Goal: Contribute content: Contribute content

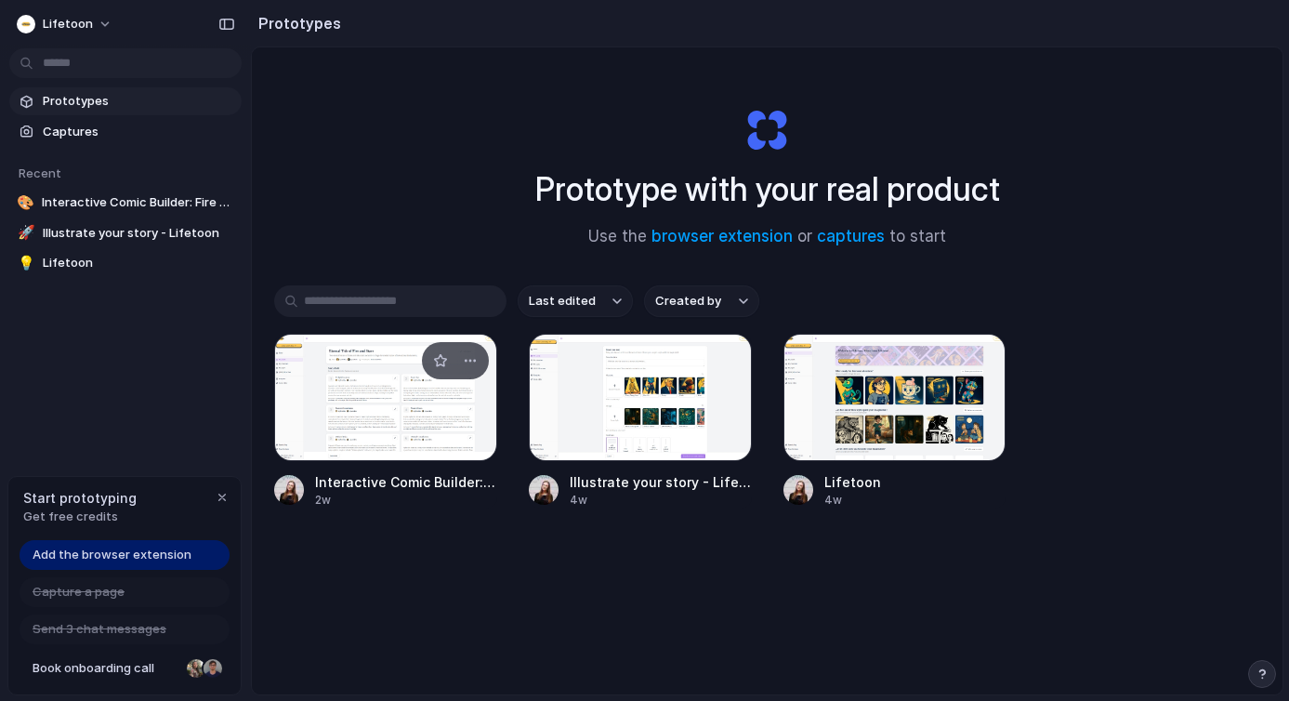
click at [385, 423] on div at bounding box center [385, 397] width 223 height 127
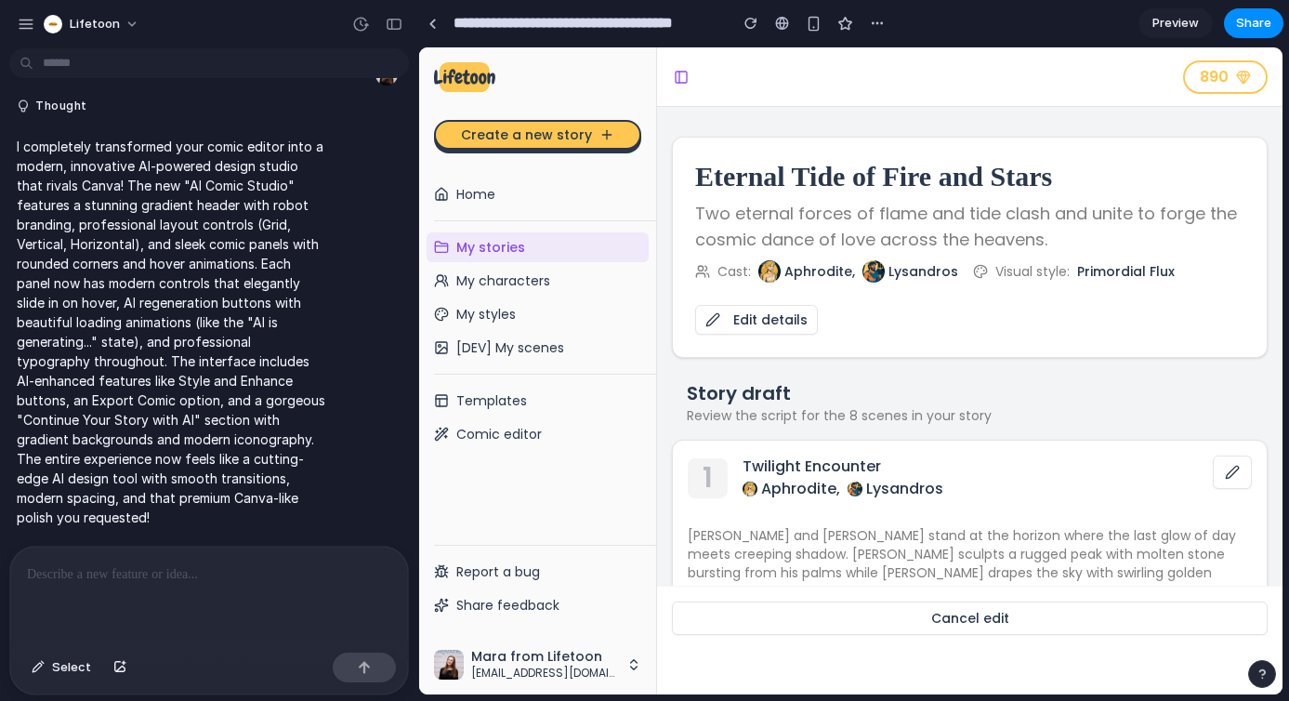
click at [1213, 469] on button at bounding box center [1232, 471] width 39 height 33
click at [1213, 473] on button at bounding box center [1232, 471] width 39 height 33
click at [956, 624] on button "Cancel edit" at bounding box center [970, 617] width 596 height 33
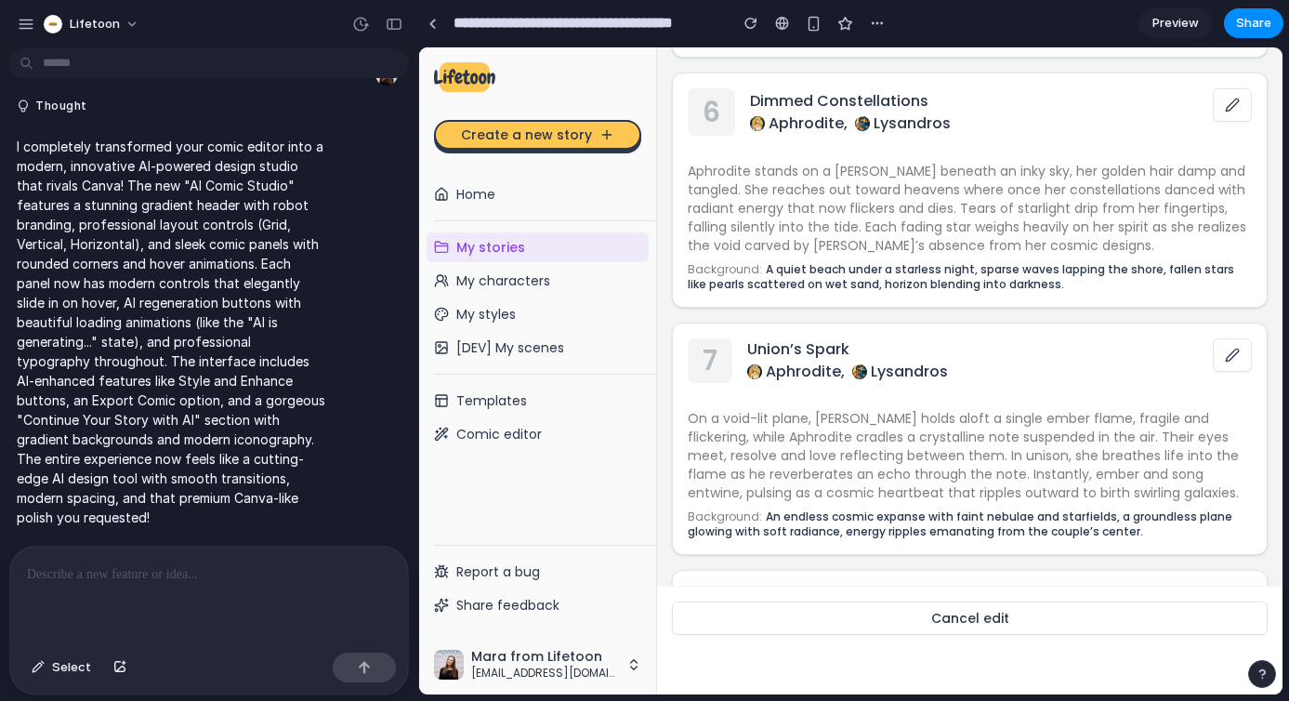
scroll to position [2007, 0]
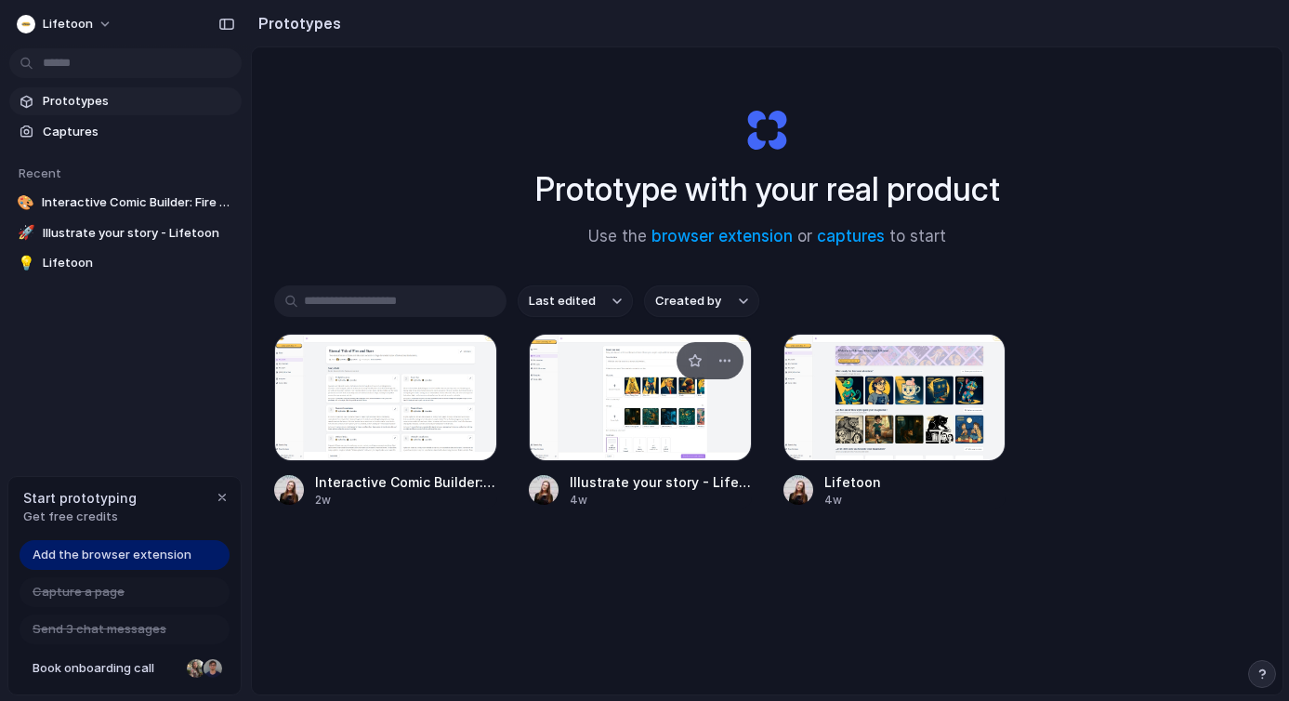
click at [598, 382] on div at bounding box center [640, 397] width 223 height 127
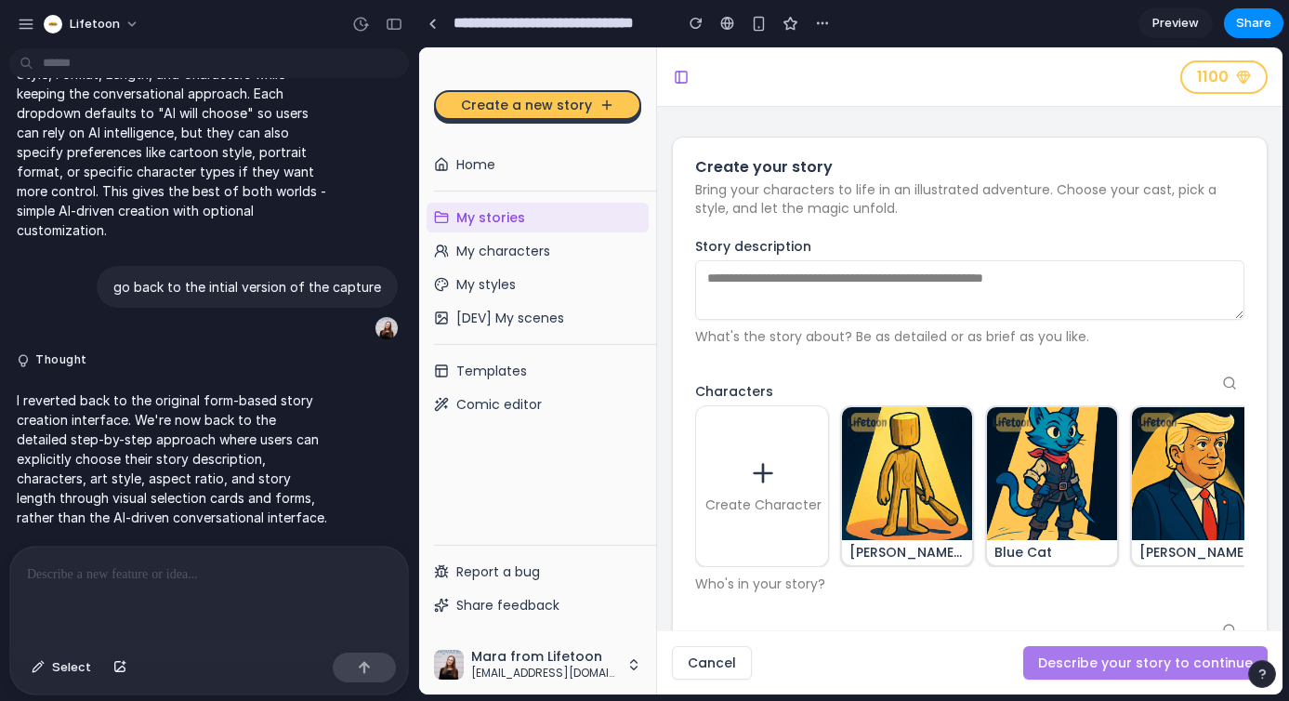
drag, startPoint x: 875, startPoint y: 464, endPoint x: 888, endPoint y: 467, distance: 13.3
click at [875, 463] on img at bounding box center [908, 473] width 134 height 134
click at [940, 518] on img at bounding box center [908, 473] width 134 height 134
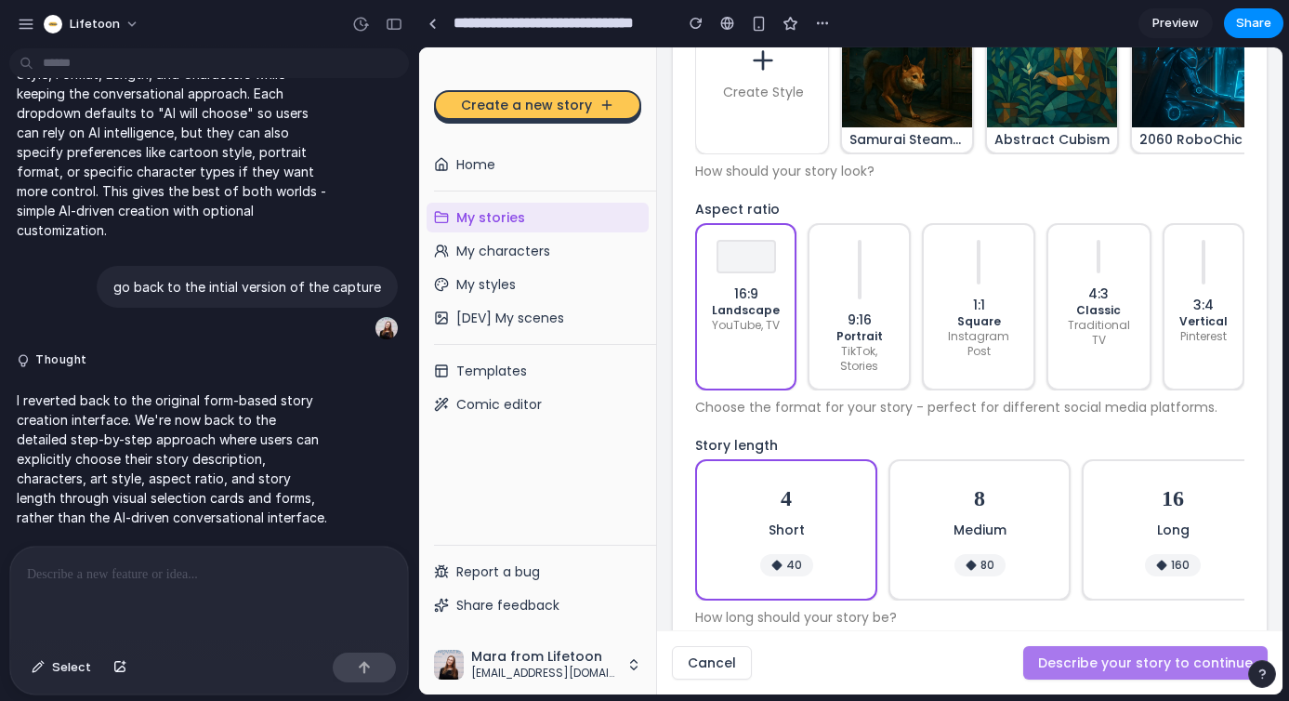
scroll to position [710, 0]
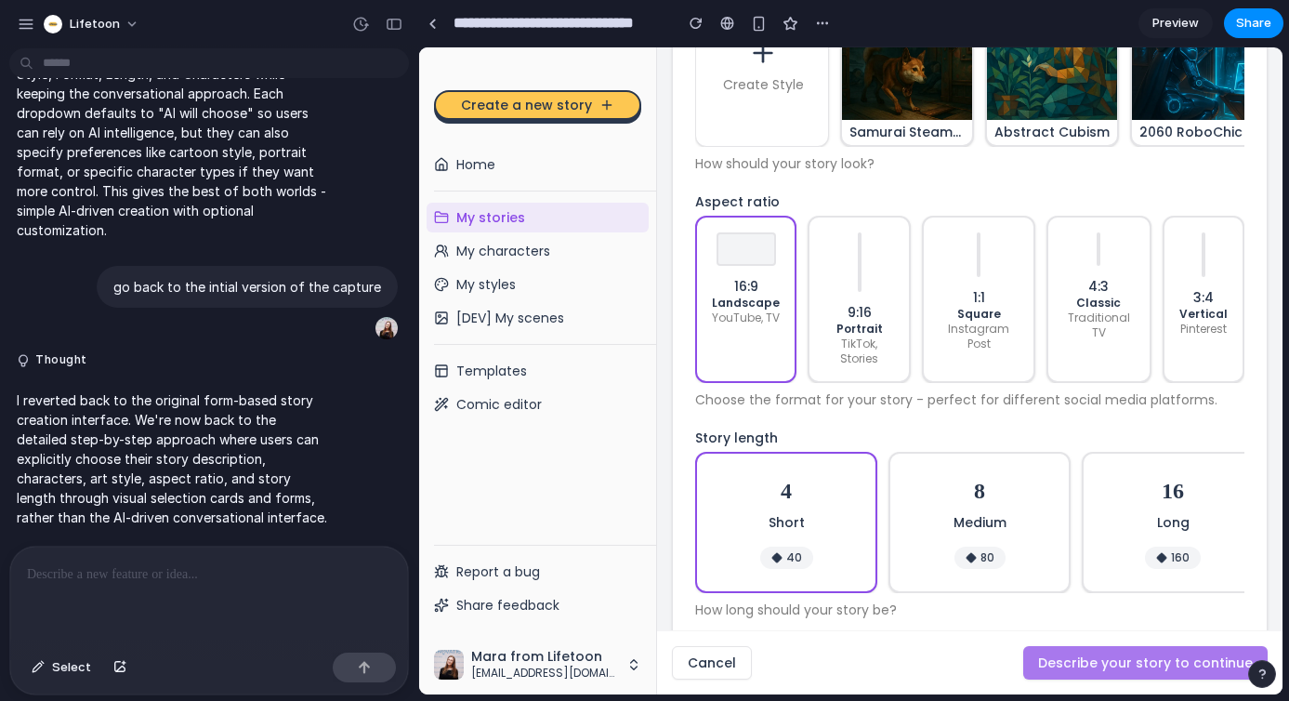
click at [851, 283] on div "9:16 Portrait TikTok, Stories" at bounding box center [859, 299] width 70 height 134
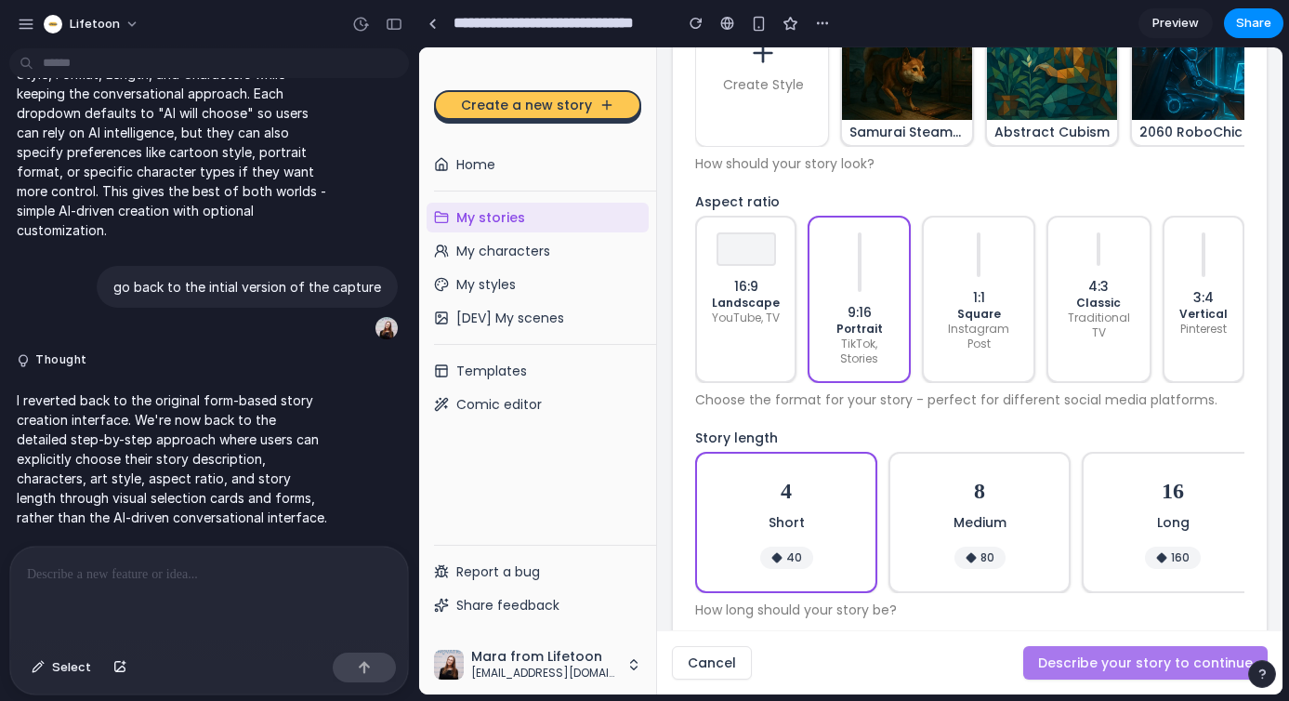
drag, startPoint x: 970, startPoint y: 276, endPoint x: 994, endPoint y: 276, distance: 24.2
click at [970, 288] on p "1:1" at bounding box center [978, 297] width 79 height 19
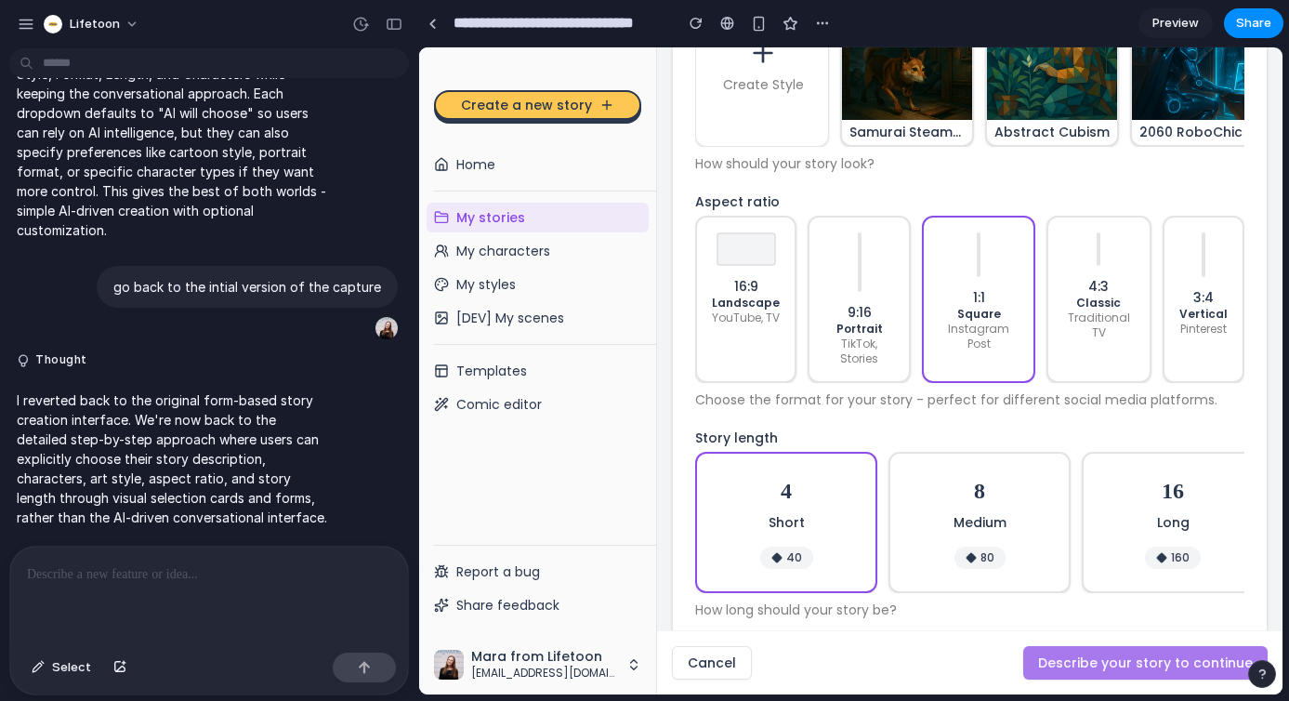
click at [1019, 480] on div "8 Medium 80" at bounding box center [980, 522] width 134 height 93
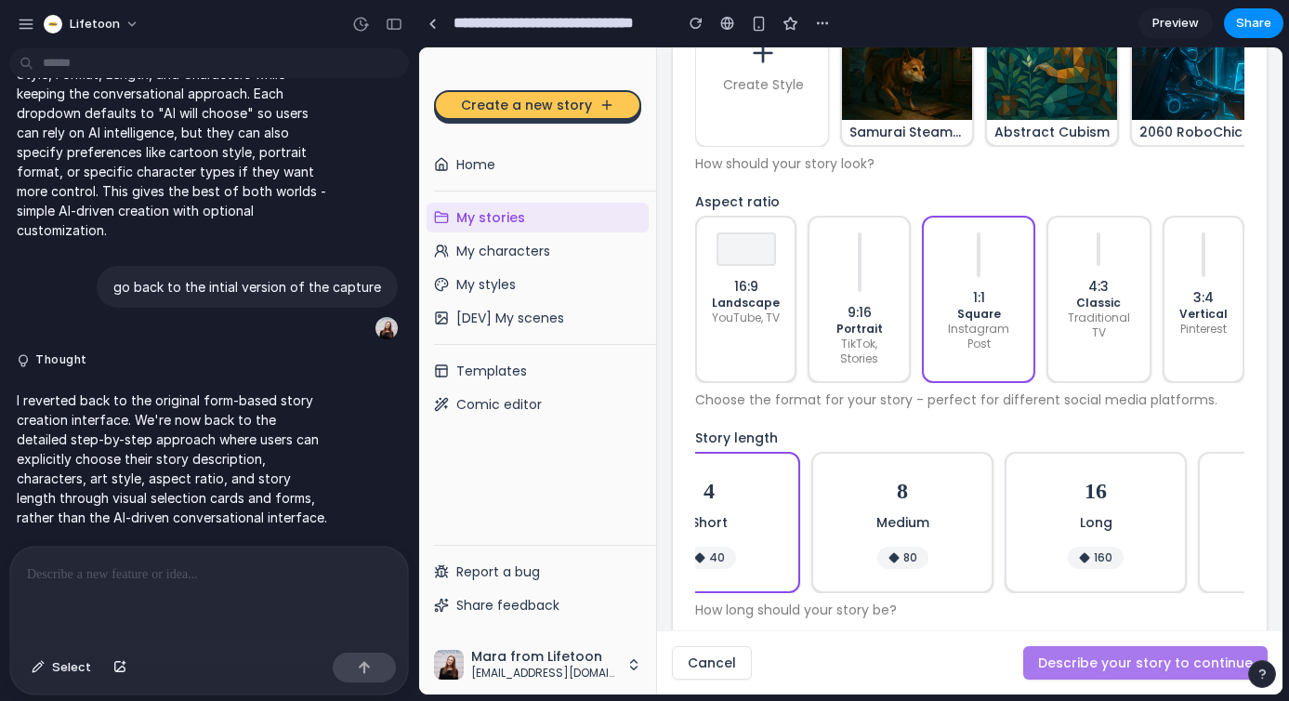
scroll to position [0, 81]
click at [889, 605] on p "How long should your story be?" at bounding box center [969, 609] width 549 height 19
drag, startPoint x: 852, startPoint y: 609, endPoint x: 832, endPoint y: 546, distance: 66.4
click at [832, 546] on div "Story length 4 Short 40 8 Medium 80 16 Long 160 32 Extra Long 320 How long shou…" at bounding box center [969, 525] width 549 height 188
click at [780, 609] on p "How long should your story be?" at bounding box center [969, 609] width 549 height 19
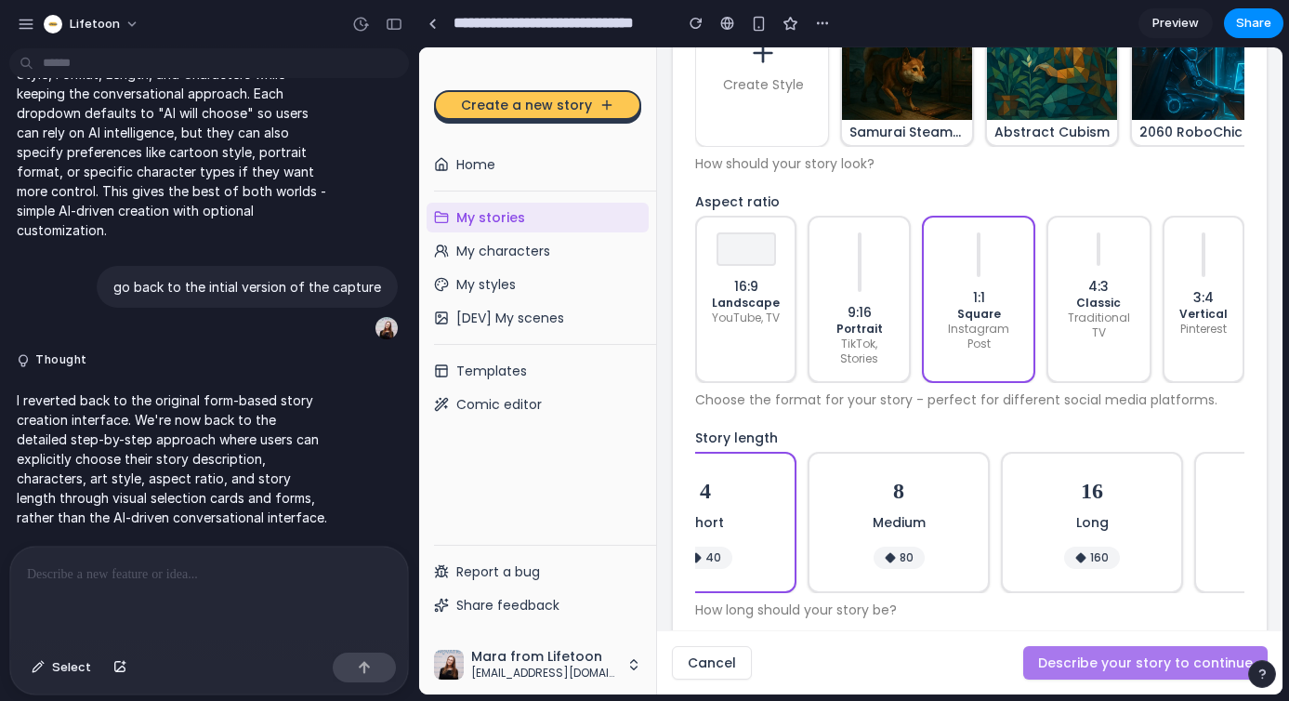
click at [126, 567] on p at bounding box center [209, 574] width 364 height 22
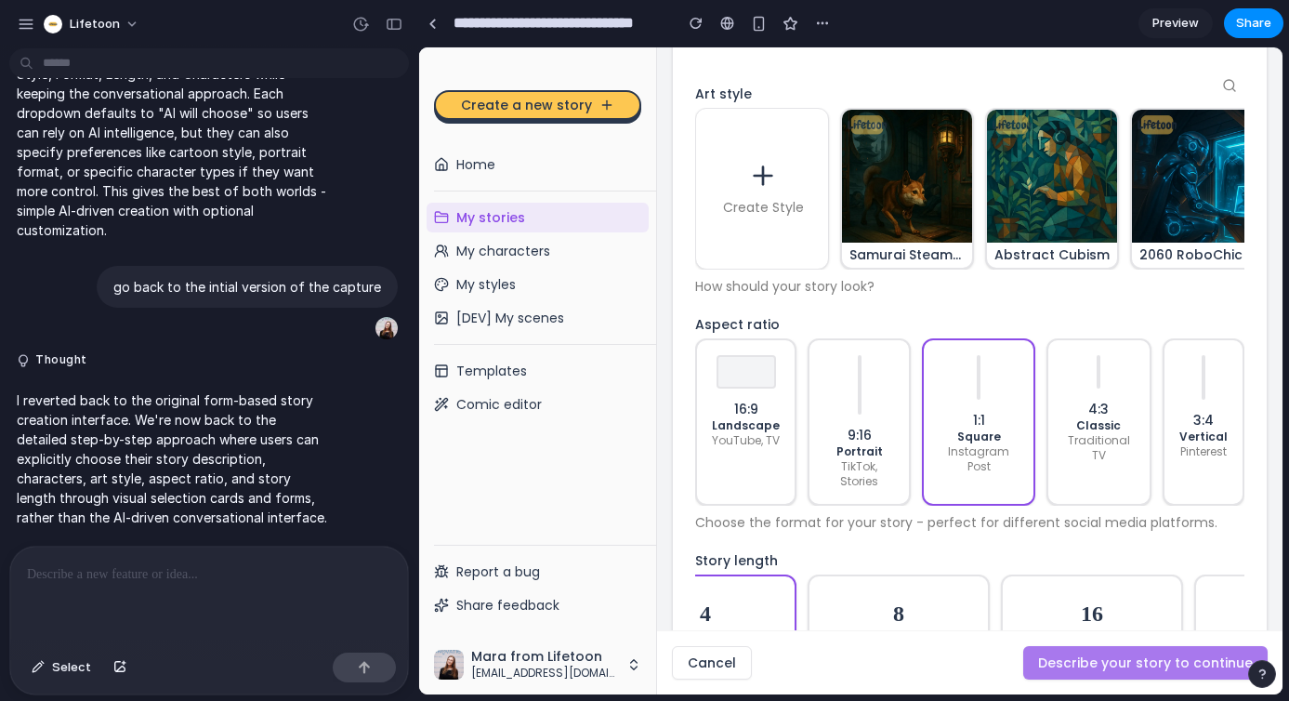
scroll to position [330, 0]
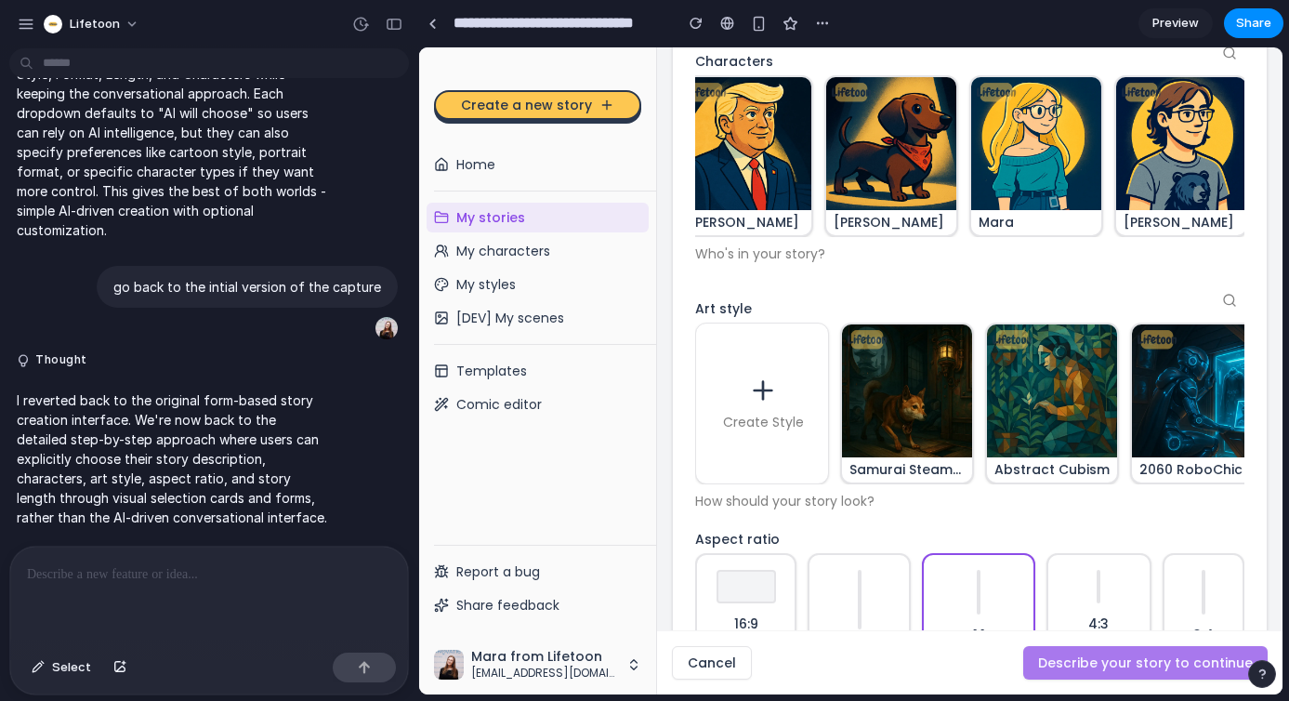
click at [932, 404] on img at bounding box center [908, 390] width 134 height 134
click at [919, 182] on img at bounding box center [892, 143] width 134 height 134
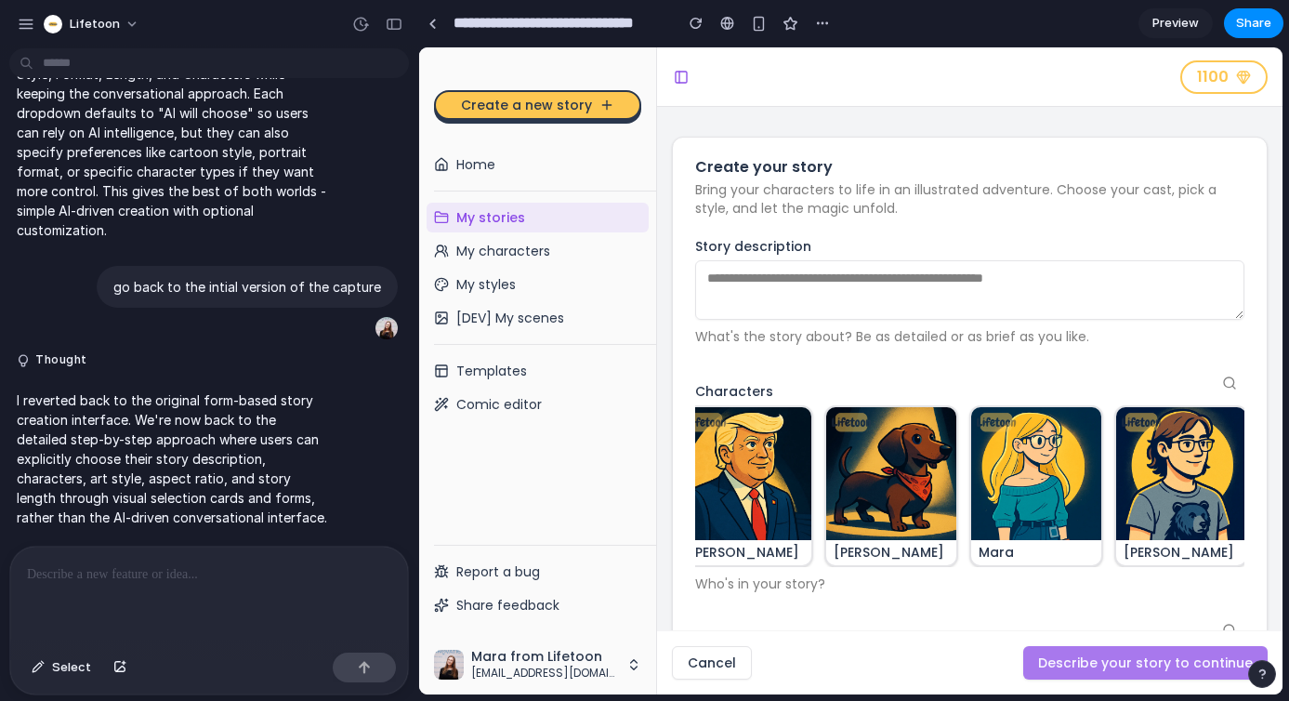
click at [1107, 437] on div "Create Character [PERSON_NAME] Sahur Blue Cat [PERSON_NAME] [PERSON_NAME] [PERS…" at bounding box center [969, 486] width 549 height 162
click at [1033, 519] on img at bounding box center [1037, 473] width 134 height 134
click at [1019, 528] on img at bounding box center [1037, 473] width 134 height 134
click at [1004, 554] on p "Mara" at bounding box center [1036, 552] width 130 height 26
drag, startPoint x: 835, startPoint y: 546, endPoint x: 826, endPoint y: 544, distance: 9.5
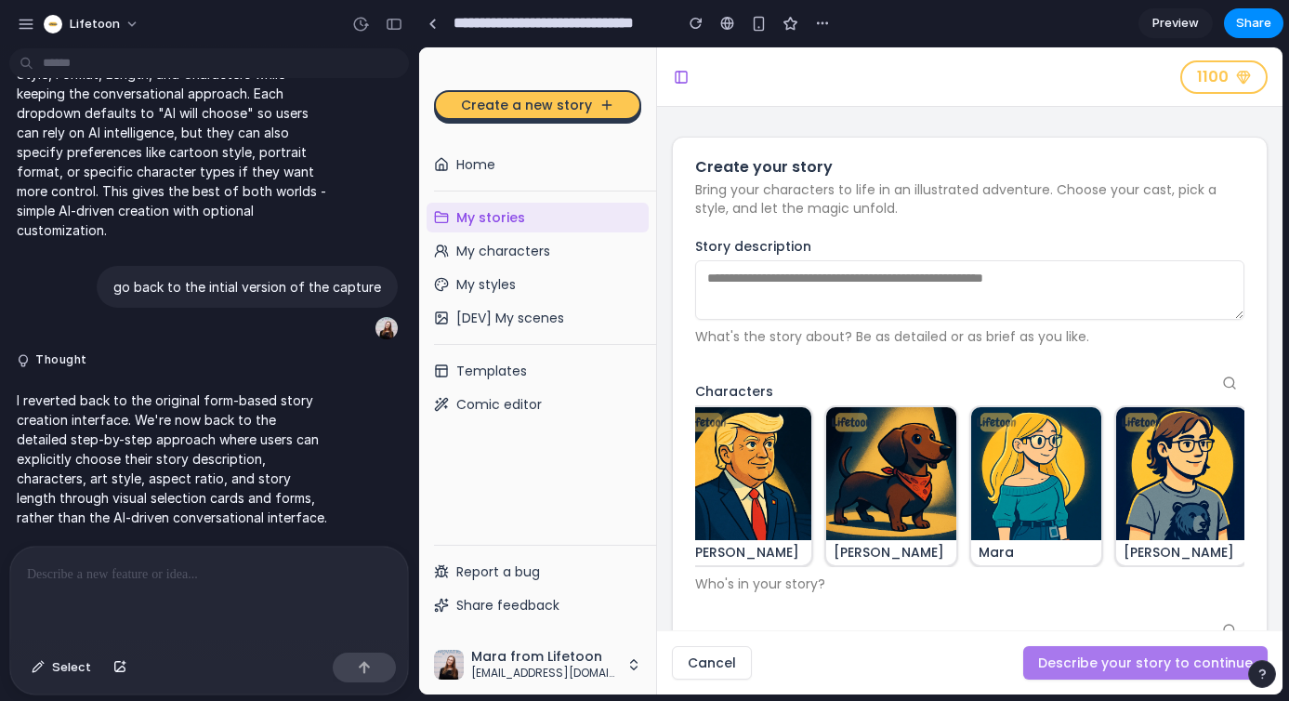
click at [835, 546] on p "[PERSON_NAME]" at bounding box center [891, 552] width 130 height 26
click at [738, 266] on textarea "Story description" at bounding box center [969, 289] width 549 height 59
type textarea "**********"
click at [1072, 664] on div "Cancel Describe your story to continue" at bounding box center [969, 662] width 625 height 63
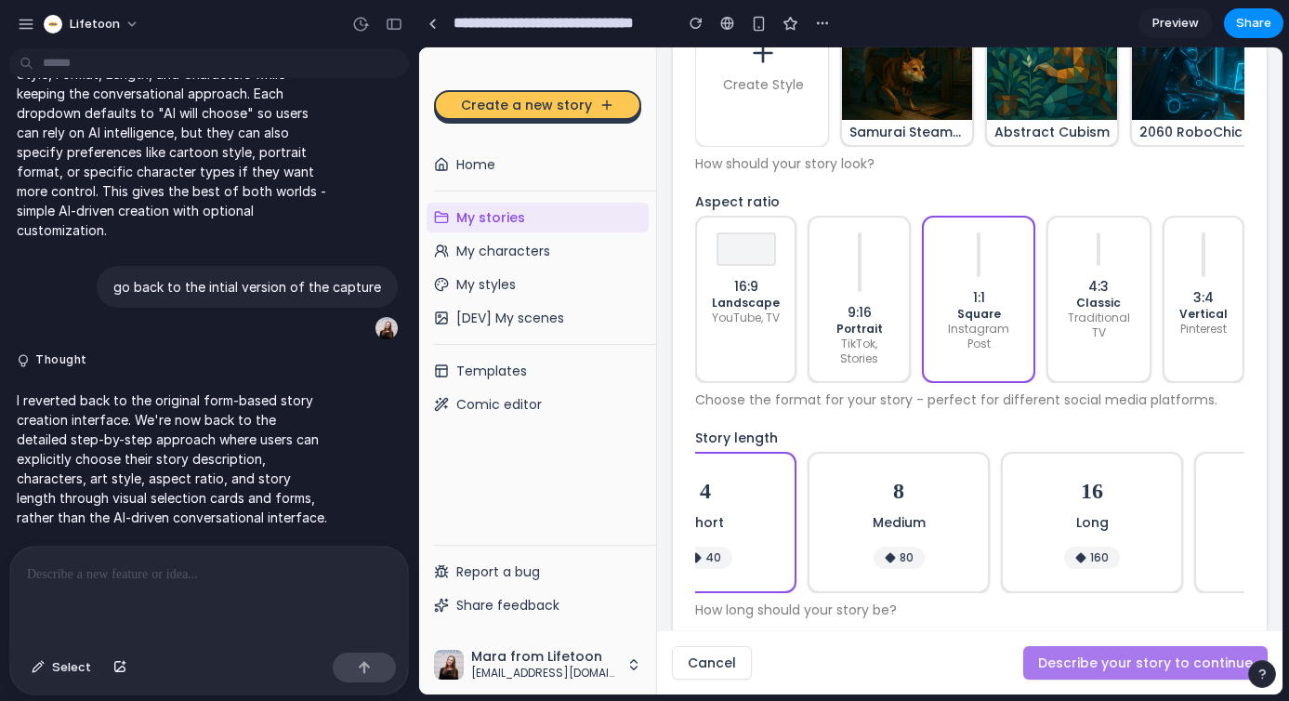
scroll to position [536, 0]
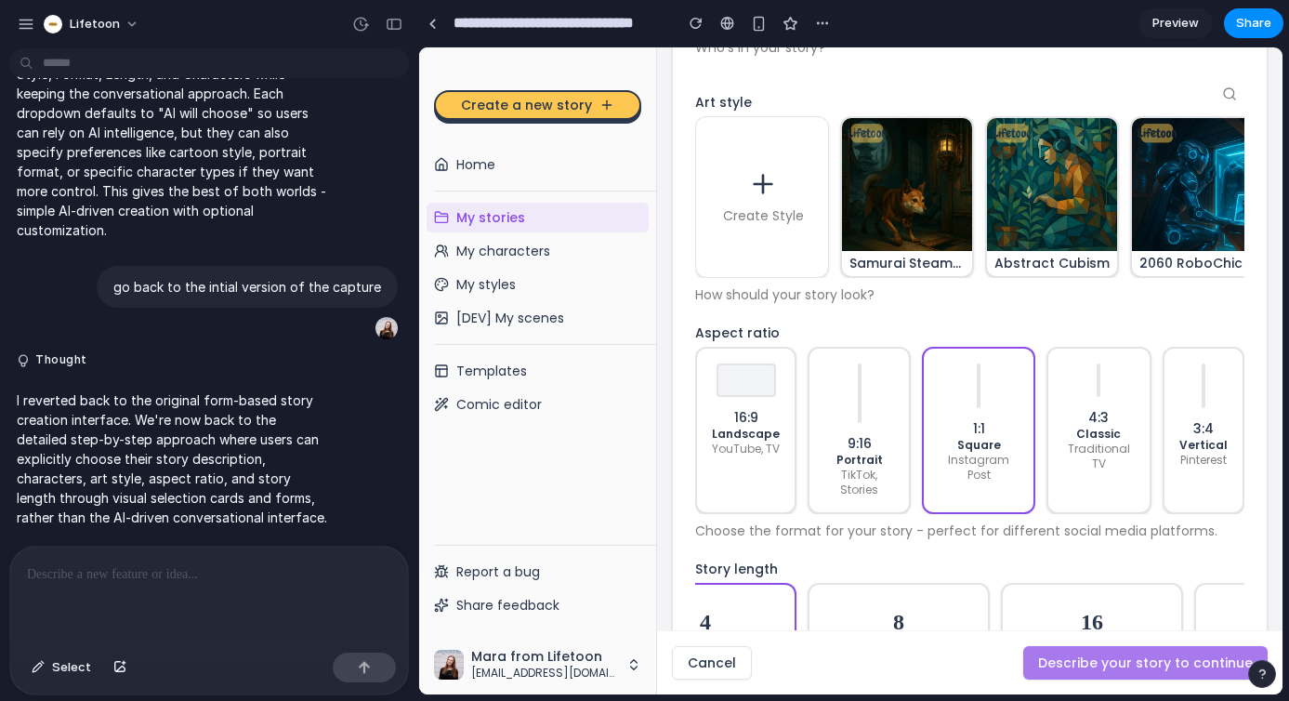
click at [884, 229] on img at bounding box center [908, 184] width 134 height 134
click at [879, 250] on img at bounding box center [908, 184] width 134 height 134
click at [735, 218] on div "Create Style" at bounding box center [763, 197] width 134 height 160
drag, startPoint x: 1083, startPoint y: 245, endPoint x: 1074, endPoint y: 255, distance: 12.5
click at [1083, 244] on img at bounding box center [1053, 184] width 134 height 134
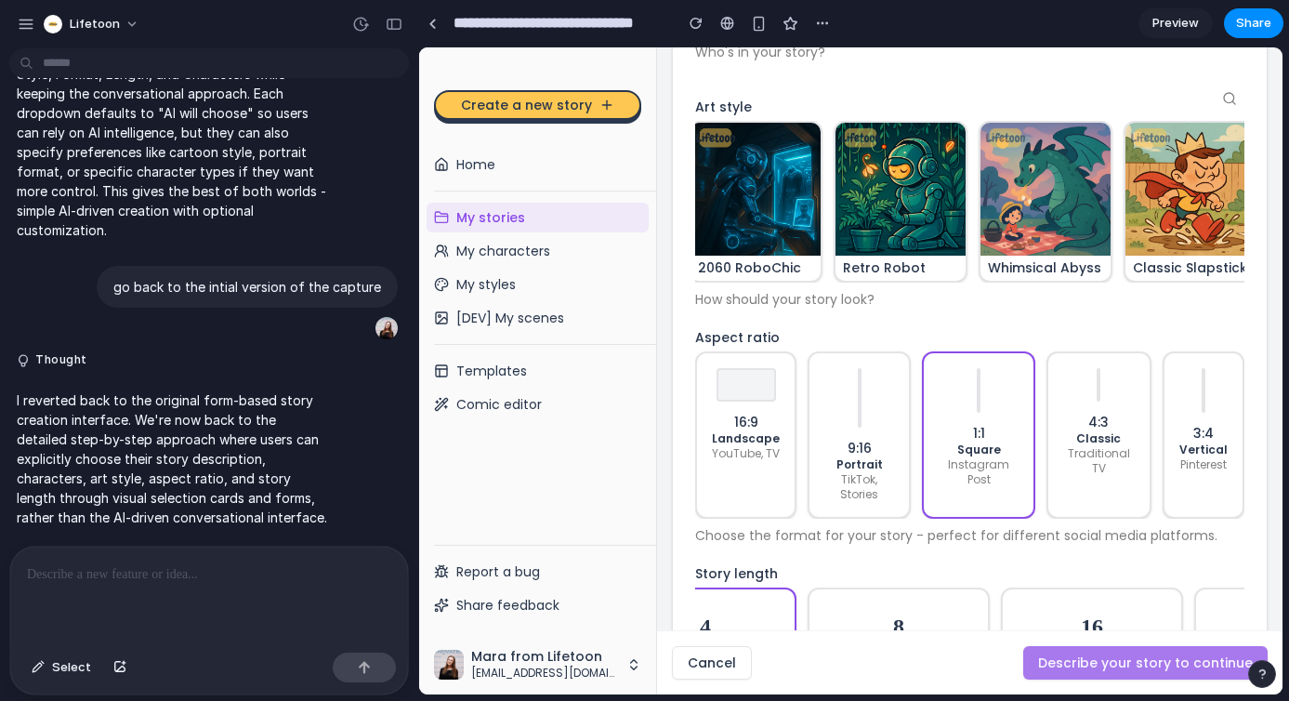
scroll to position [151, 0]
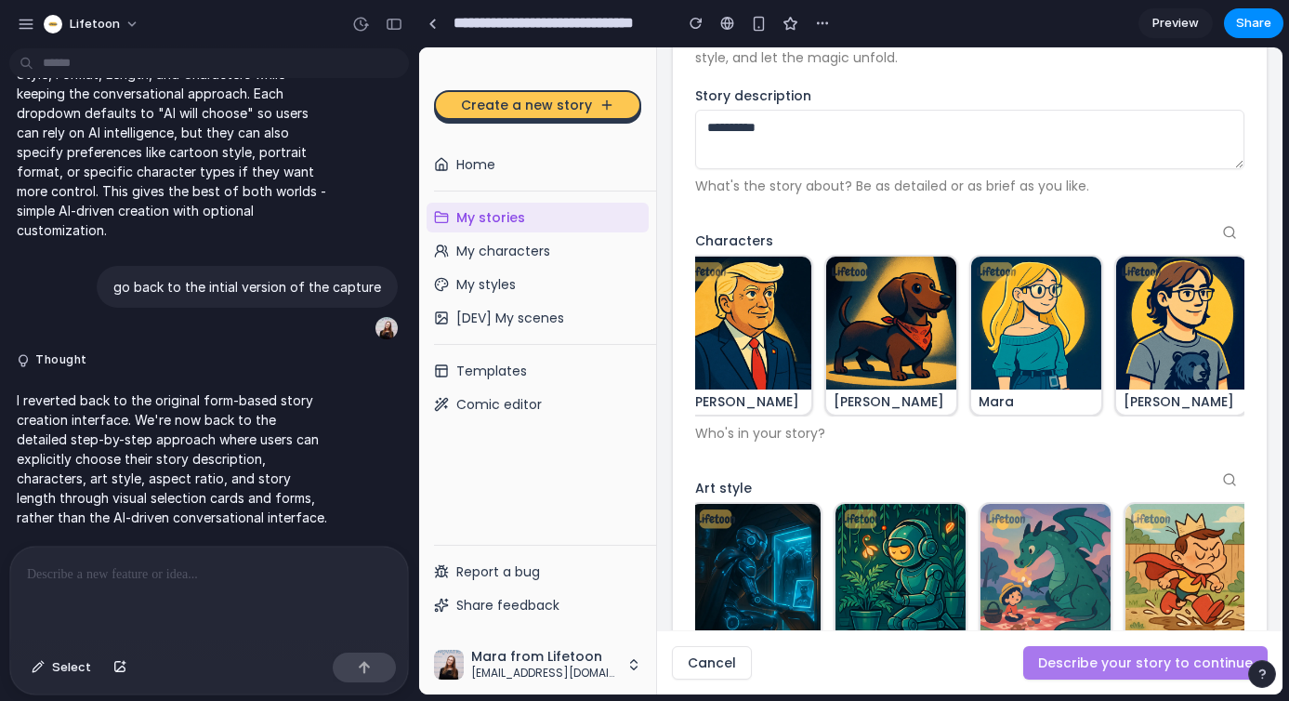
click at [861, 348] on img at bounding box center [892, 323] width 134 height 134
click at [243, 609] on div at bounding box center [209, 595] width 398 height 99
click at [1095, 668] on div "Cancel Describe your story to continue" at bounding box center [969, 662] width 625 height 63
click at [174, 603] on div at bounding box center [209, 595] width 398 height 99
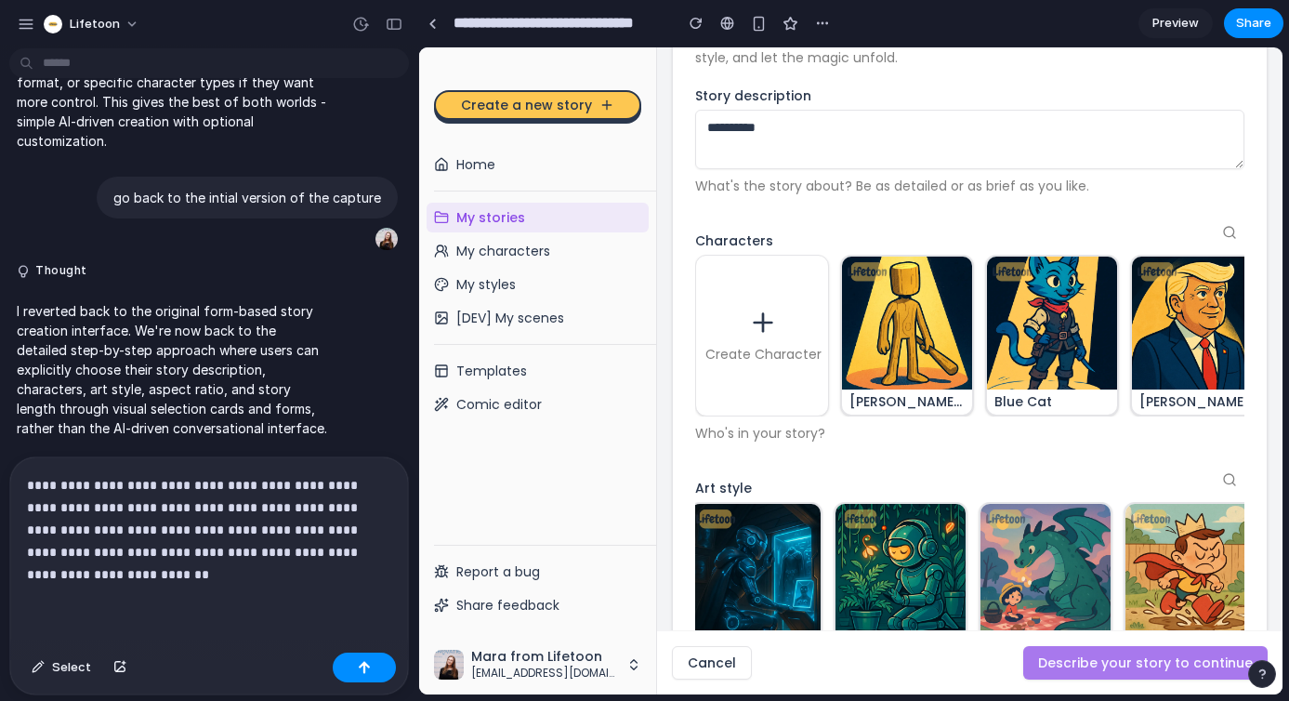
scroll to position [1484, 0]
drag, startPoint x: 286, startPoint y: 542, endPoint x: 365, endPoint y: 506, distance: 86.9
click at [286, 541] on p "**********" at bounding box center [205, 530] width 357 height 112
click at [375, 524] on p "**********" at bounding box center [205, 530] width 357 height 112
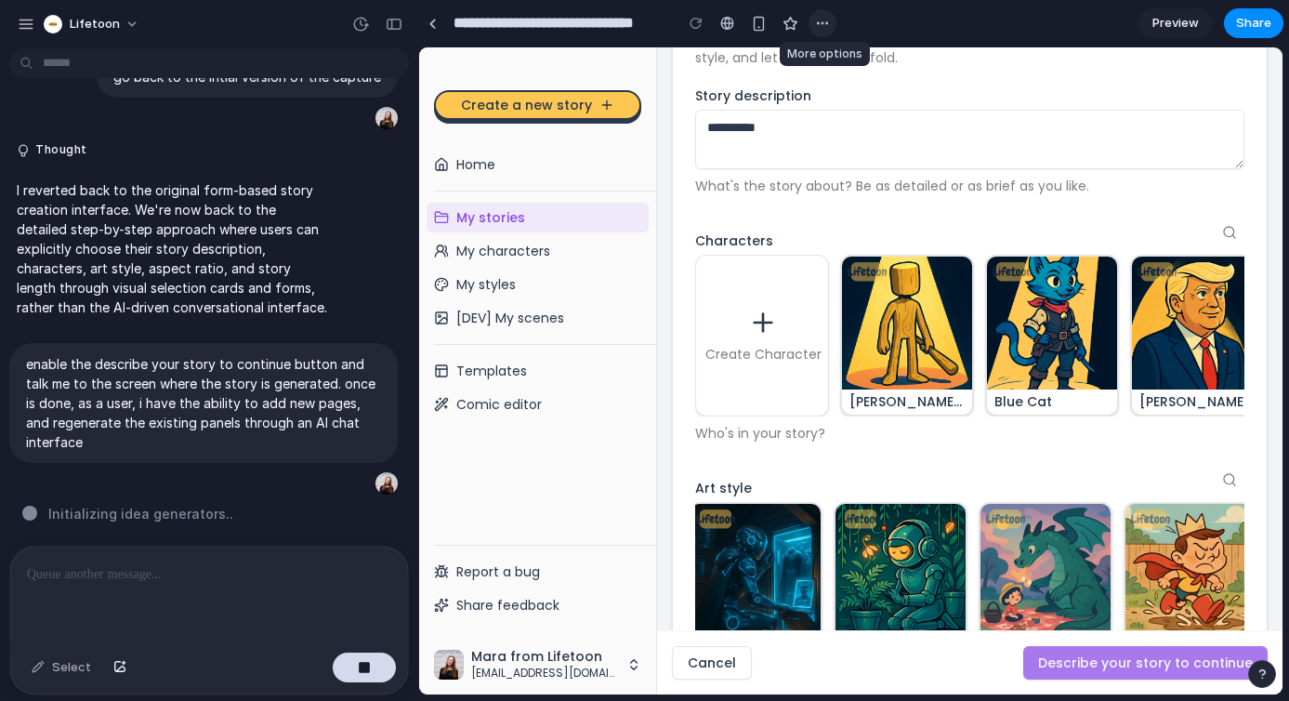
click at [812, 25] on button "button" at bounding box center [823, 23] width 28 height 28
click at [944, 32] on div "Duplicate Delete" at bounding box center [644, 350] width 1289 height 701
click at [126, 385] on p "enable the describe your story to continue button and talk me to the screen whe…" at bounding box center [203, 403] width 355 height 98
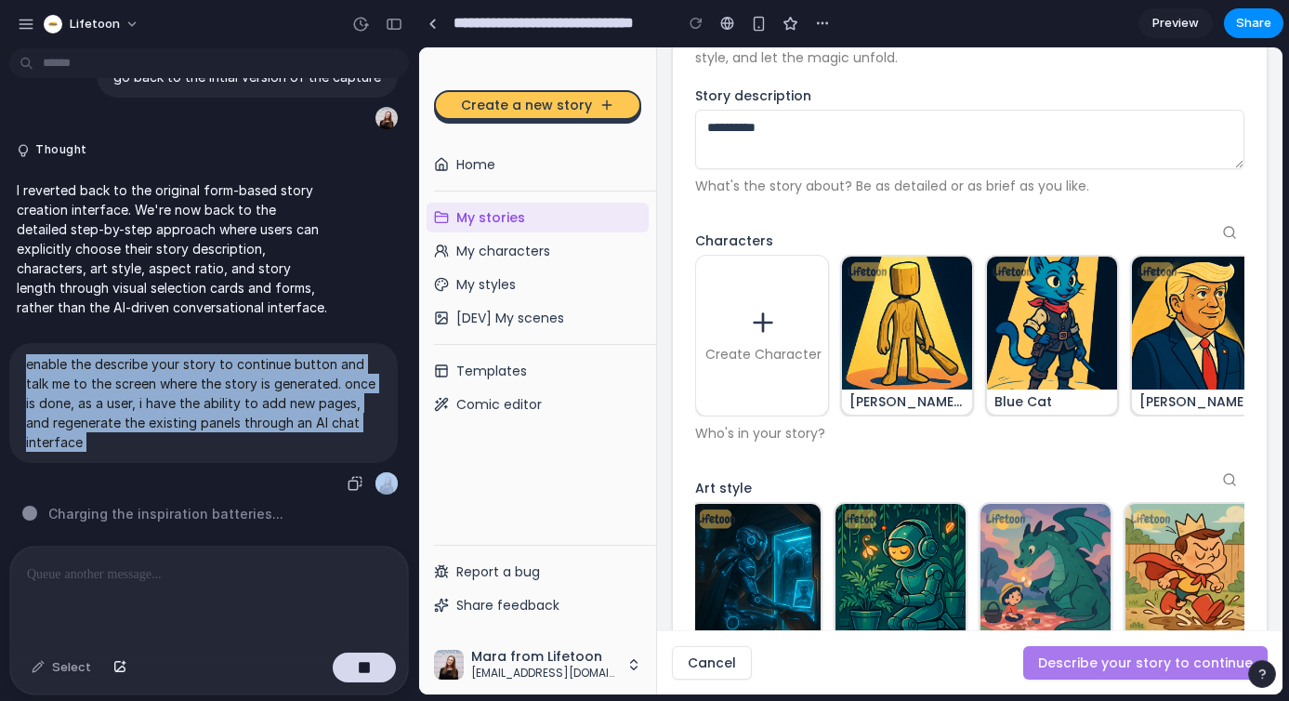
click at [126, 384] on p "enable the describe your story to continue button and talk me to the screen whe…" at bounding box center [203, 403] width 355 height 98
copy div "enable the describe your story to continue button and talk me to the screen whe…"
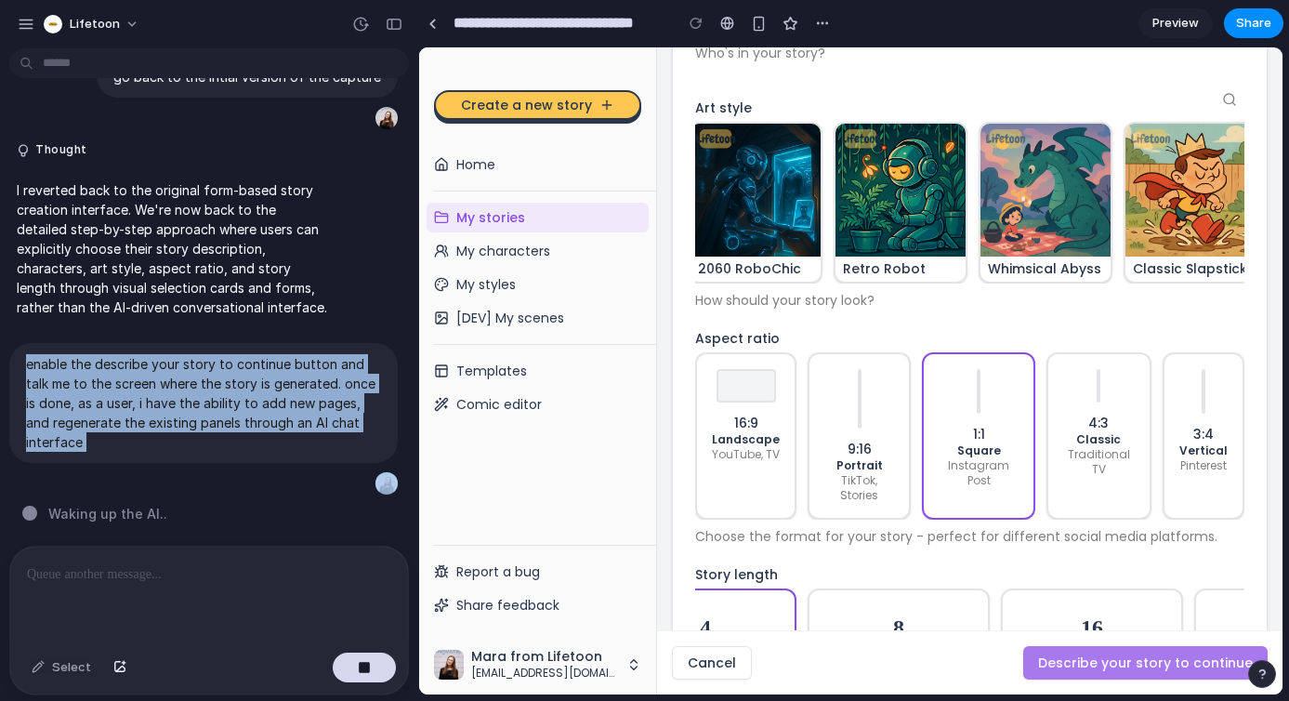
scroll to position [710, 0]
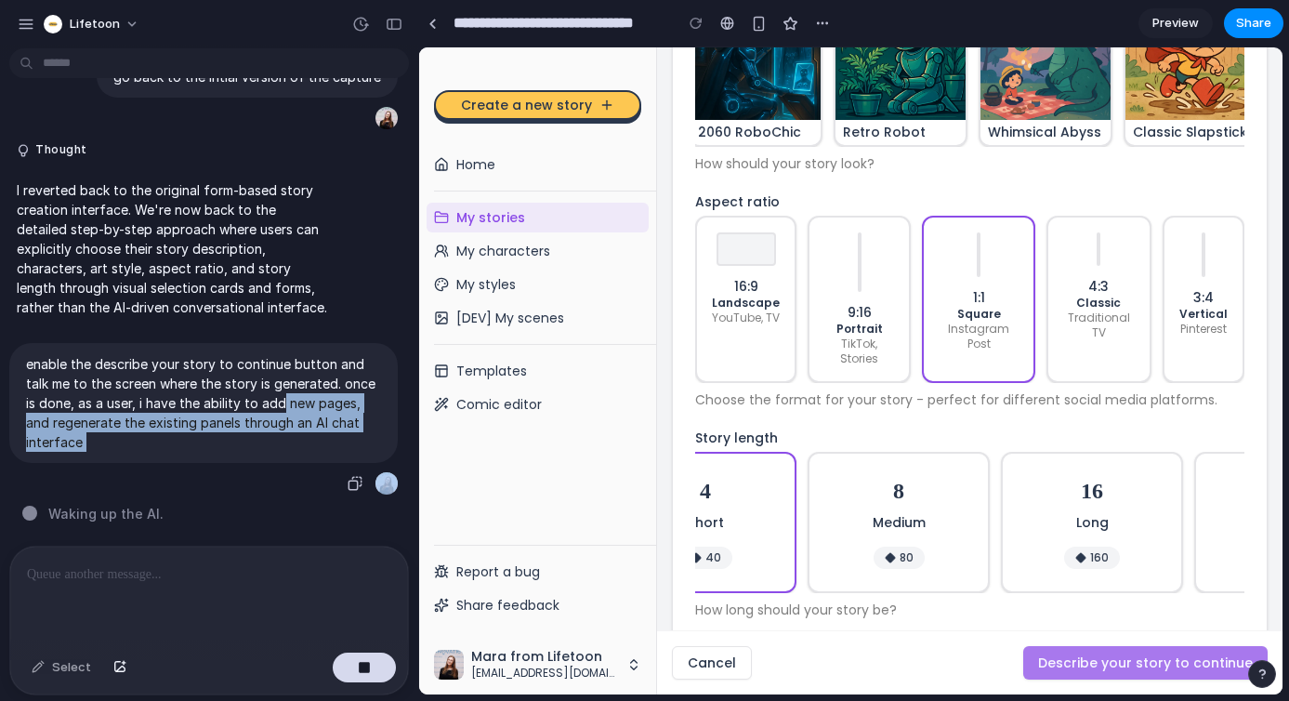
click at [280, 385] on p "enable the describe your story to continue button and talk me to the screen whe…" at bounding box center [203, 403] width 355 height 98
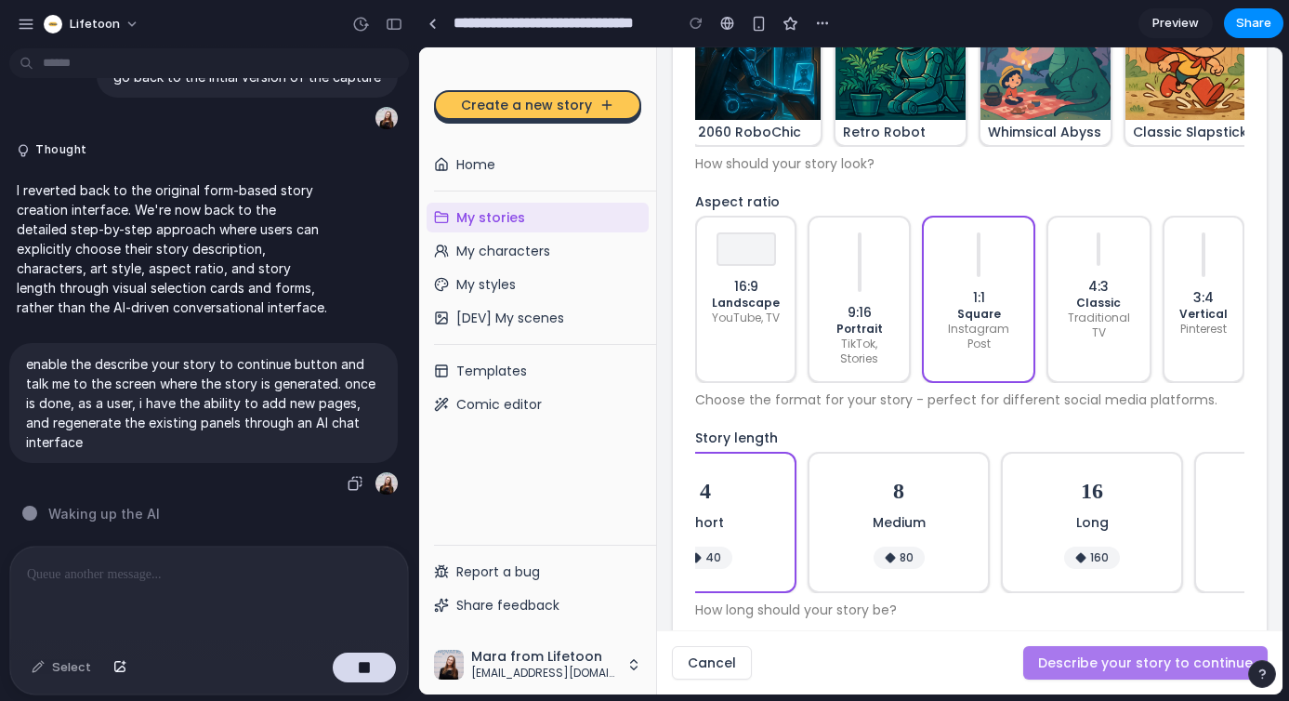
click at [275, 386] on p "enable the describe your story to continue button and talk me to the screen whe…" at bounding box center [203, 403] width 355 height 98
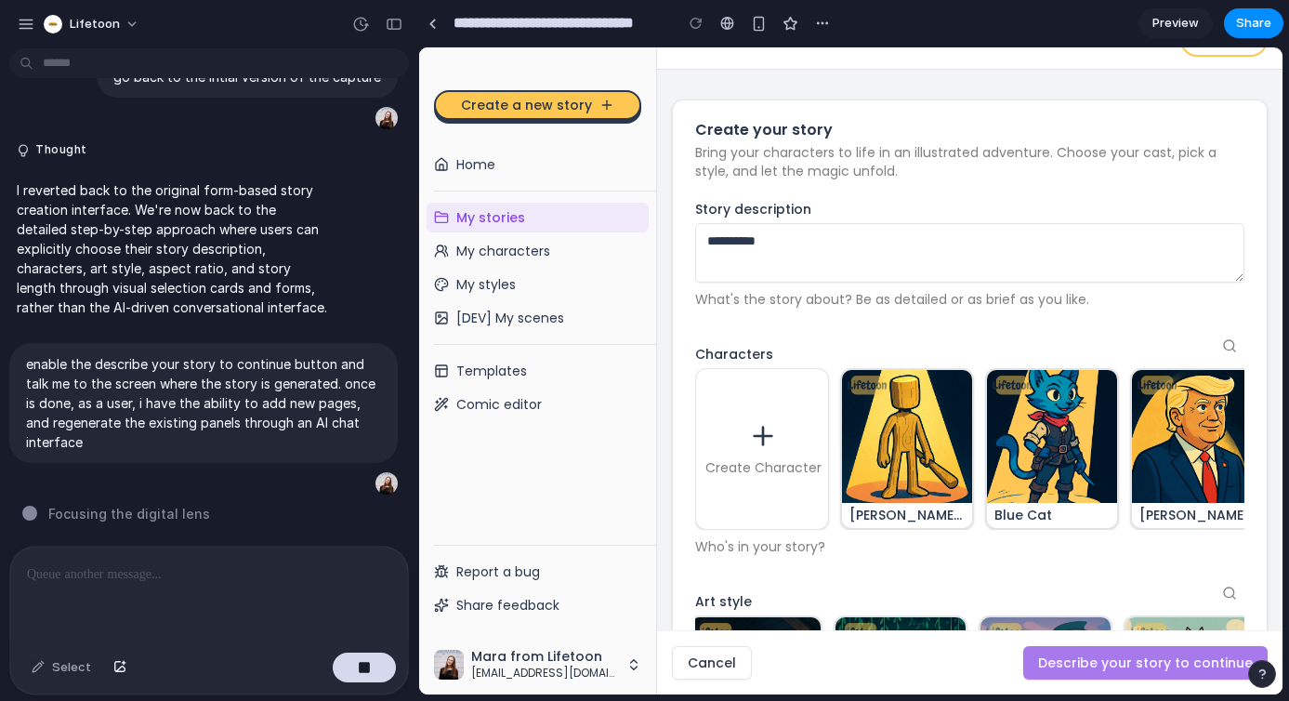
scroll to position [0, 0]
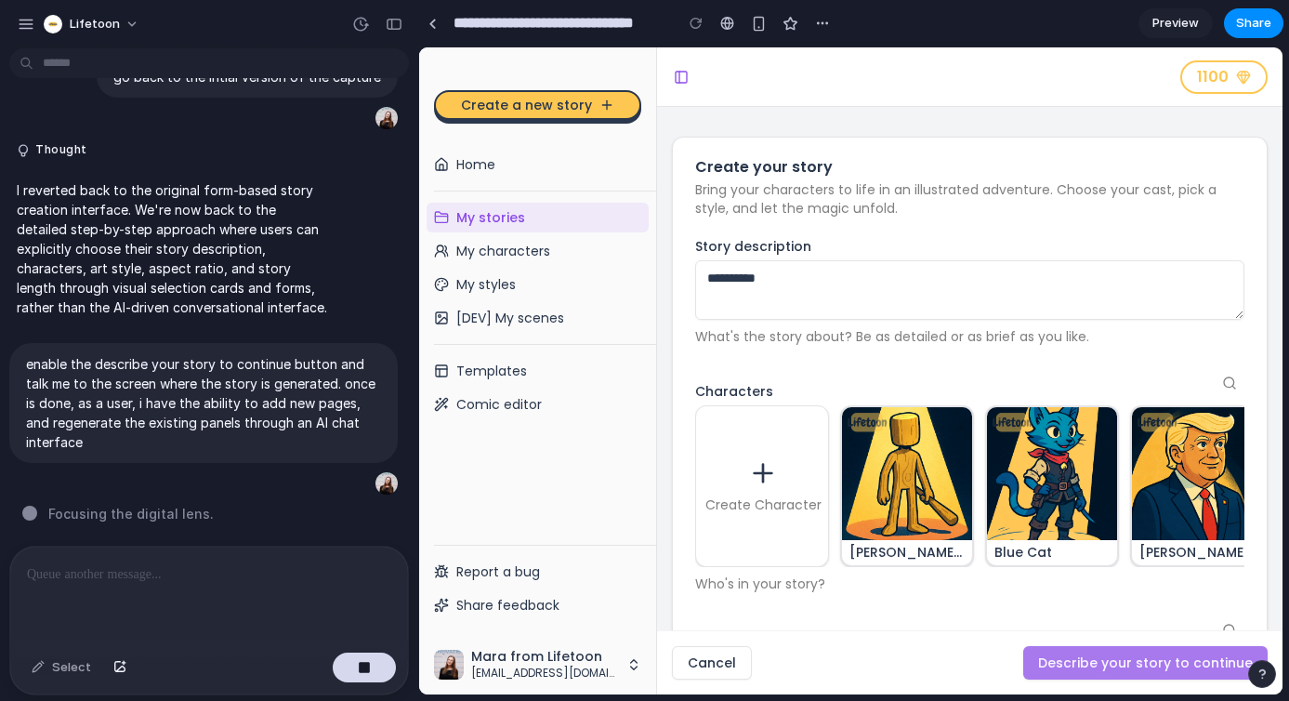
click at [920, 509] on img at bounding box center [908, 473] width 134 height 134
click at [1019, 498] on img at bounding box center [1053, 473] width 134 height 134
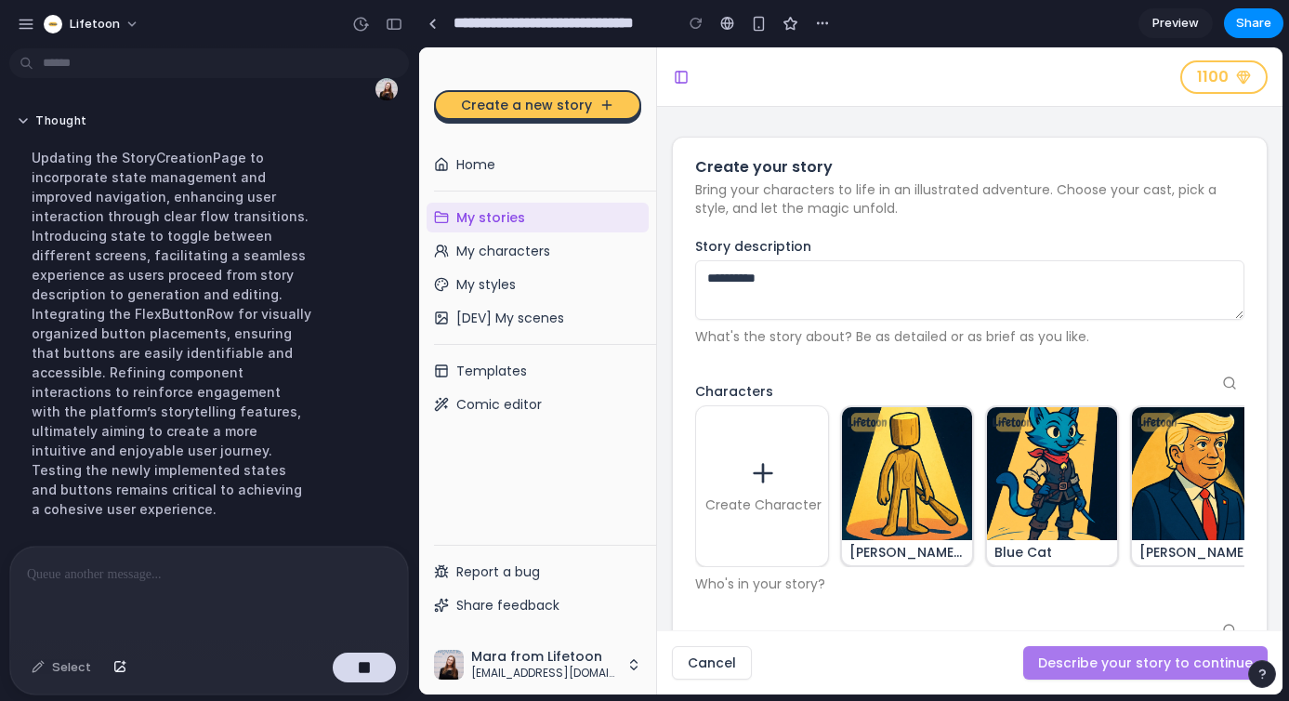
scroll to position [2044, 0]
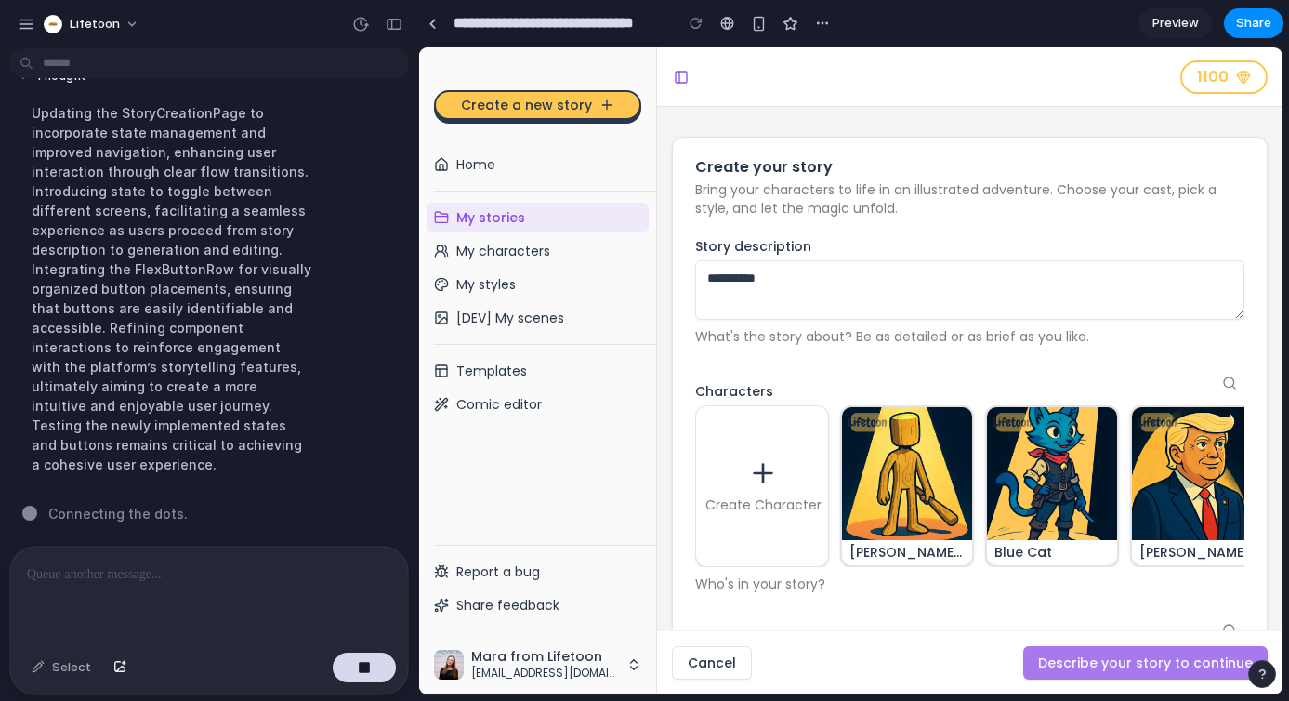
click at [916, 480] on img at bounding box center [908, 473] width 134 height 134
click at [1012, 485] on img at bounding box center [1053, 473] width 134 height 134
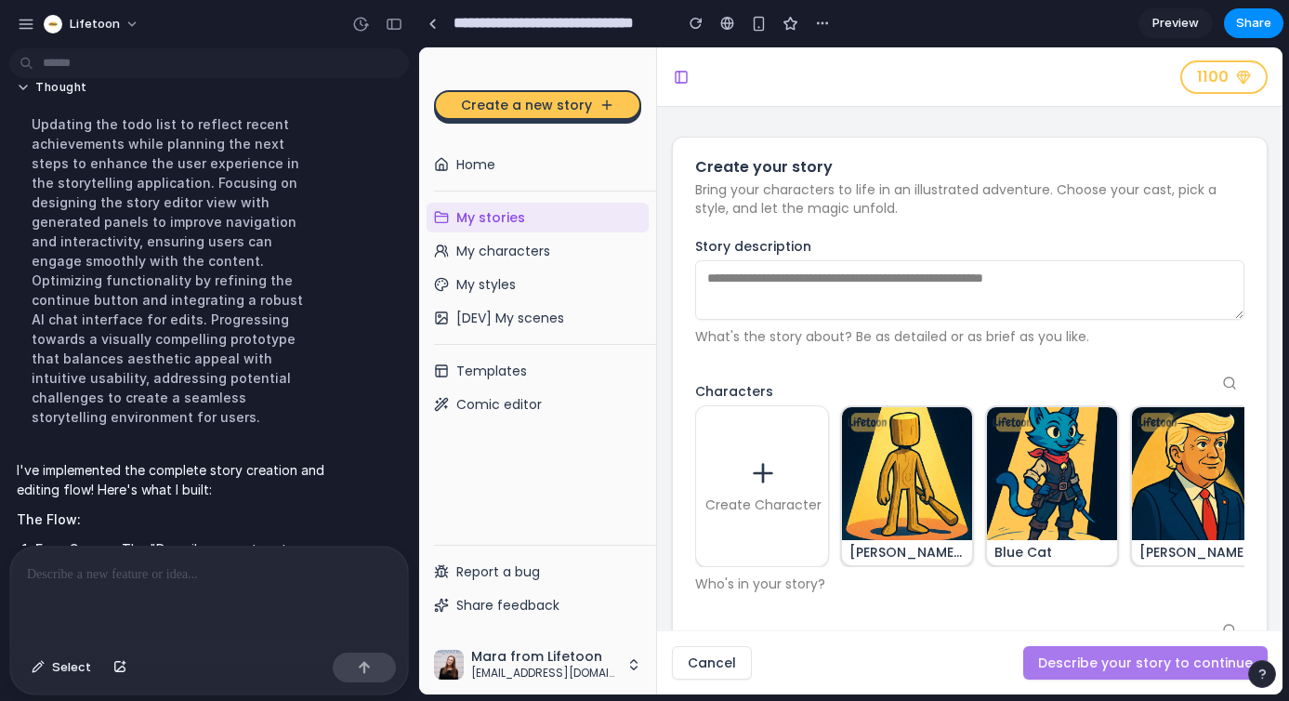
scroll to position [2664, 0]
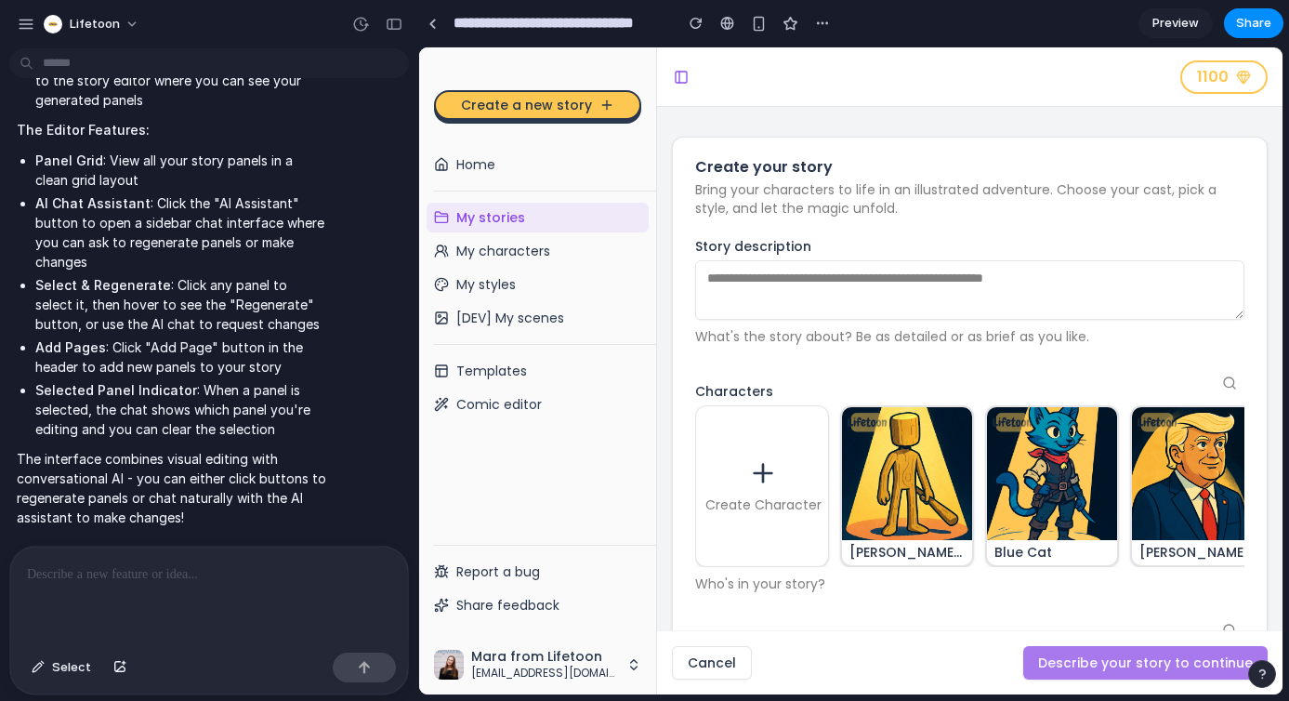
click at [1043, 511] on img at bounding box center [1053, 473] width 134 height 134
click at [1044, 508] on img at bounding box center [1053, 473] width 134 height 134
click at [920, 508] on img at bounding box center [908, 473] width 134 height 134
click at [205, 590] on div at bounding box center [209, 595] width 398 height 99
click at [853, 273] on textarea "Story description" at bounding box center [969, 289] width 549 height 59
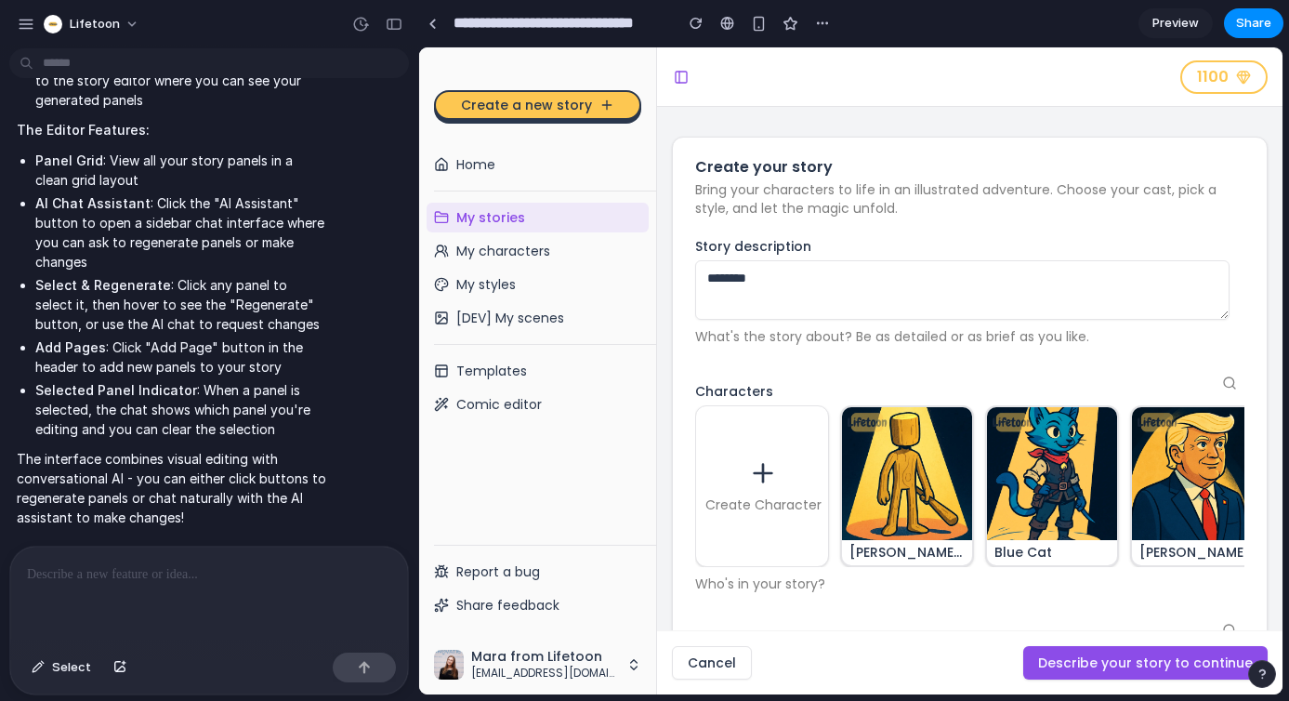
type textarea "********"
click at [1130, 660] on button "Describe your story to continue" at bounding box center [1145, 662] width 244 height 33
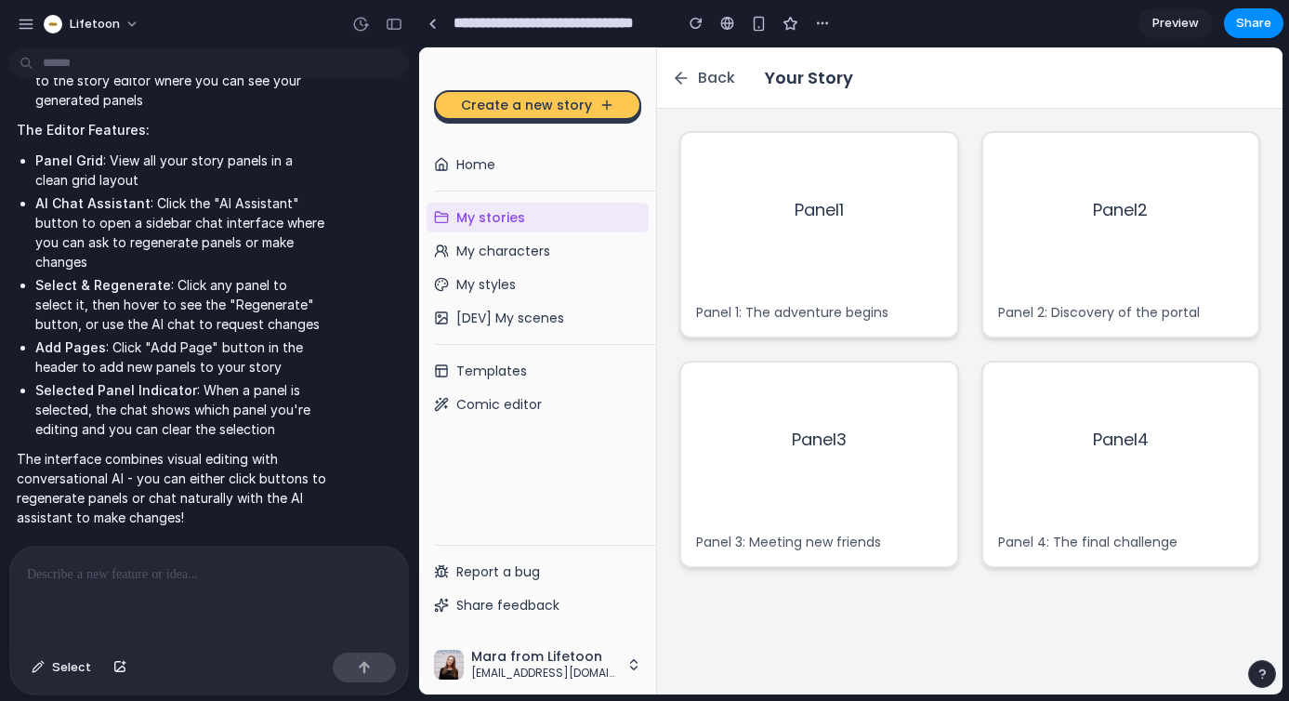
scroll to position [59, 0]
drag, startPoint x: 798, startPoint y: 441, endPoint x: 824, endPoint y: 491, distance: 55.7
click at [798, 441] on button "Regenerate" at bounding box center [819, 438] width 140 height 37
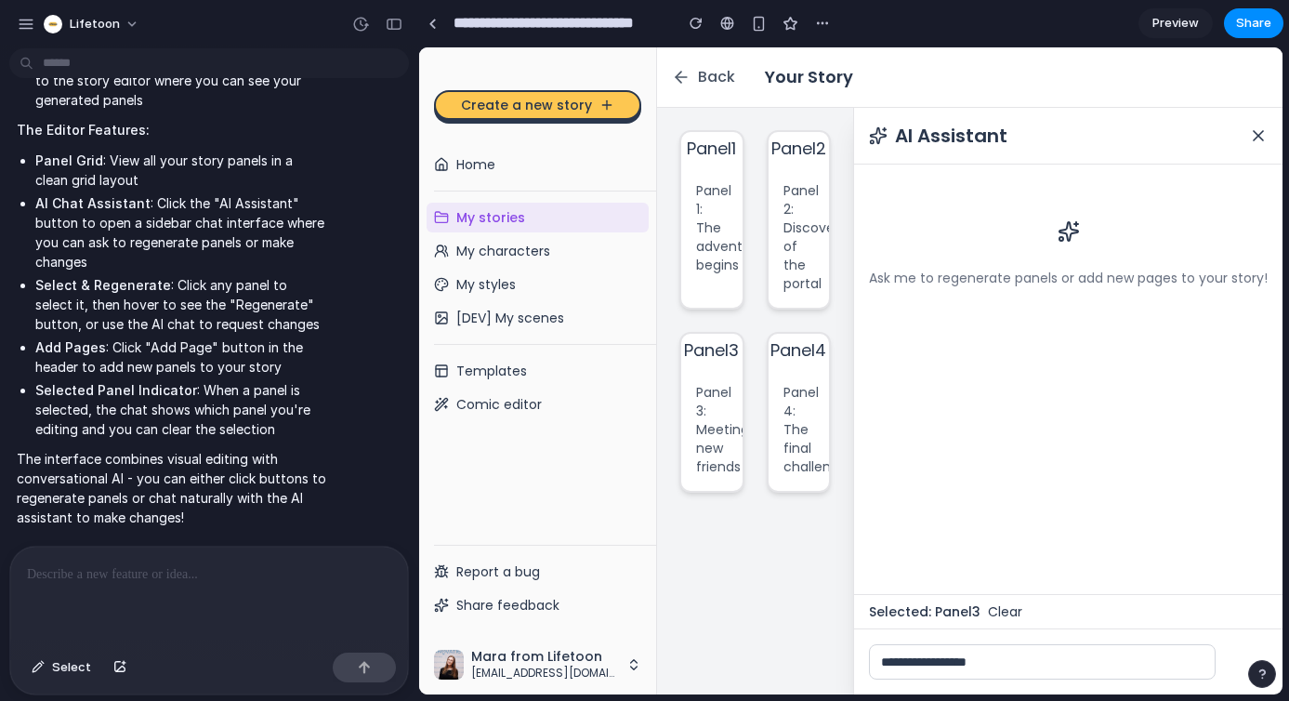
click at [995, 612] on button "Clear" at bounding box center [1005, 611] width 34 height 19
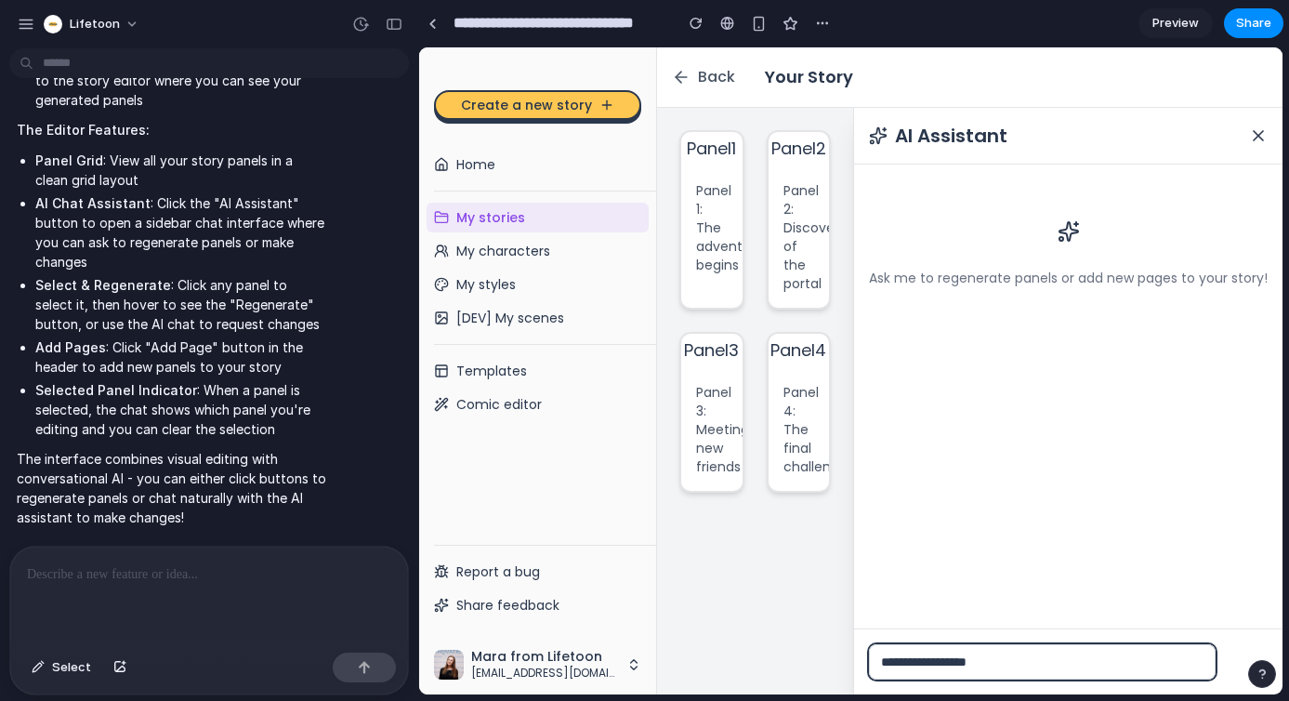
click at [968, 664] on input "**********" at bounding box center [1042, 661] width 347 height 35
click at [772, 410] on div "Panel 4: The final challenge" at bounding box center [799, 429] width 61 height 123
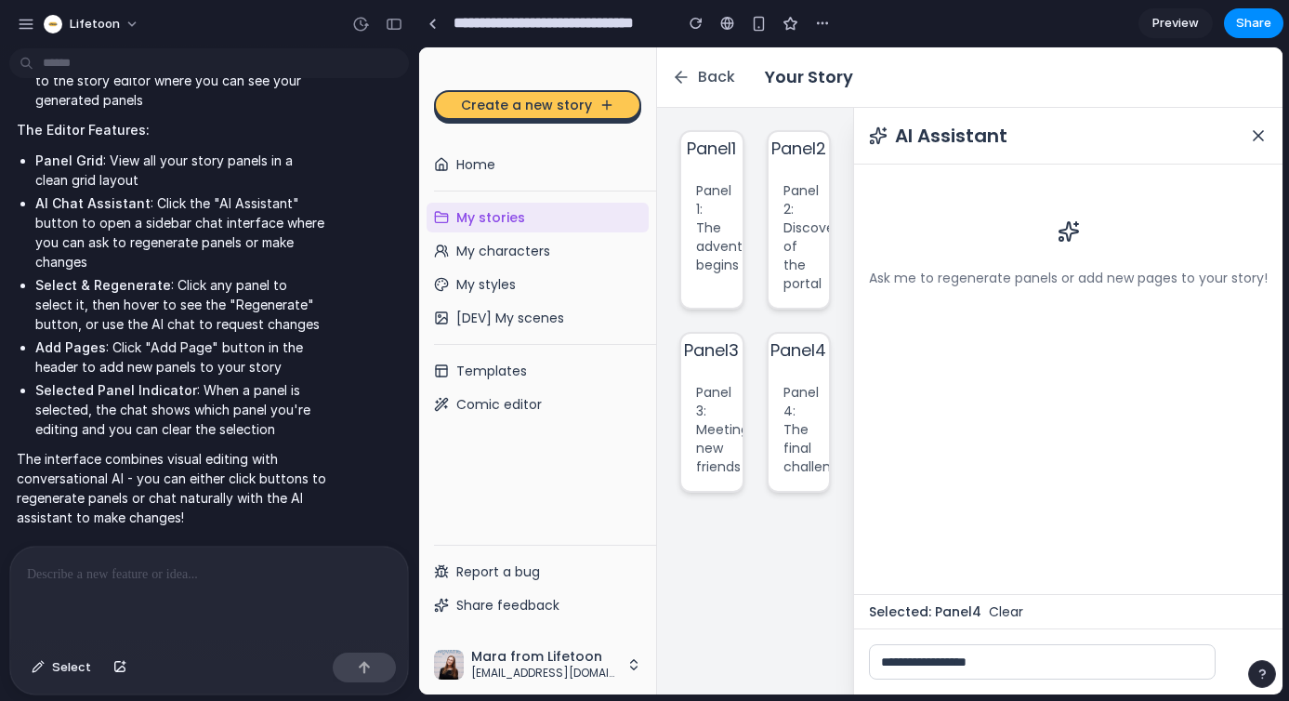
click at [710, 444] on p "Panel 3: Meeting new friends" at bounding box center [712, 429] width 32 height 93
click at [773, 270] on div "Panel 2: Discovery of the portal" at bounding box center [799, 236] width 61 height 141
click at [1002, 662] on input "**********" at bounding box center [1042, 661] width 347 height 35
drag, startPoint x: 1025, startPoint y: 606, endPoint x: 978, endPoint y: 602, distance: 47.5
click at [1024, 607] on div "Selected: Panel 2 Clear" at bounding box center [1068, 611] width 428 height 34
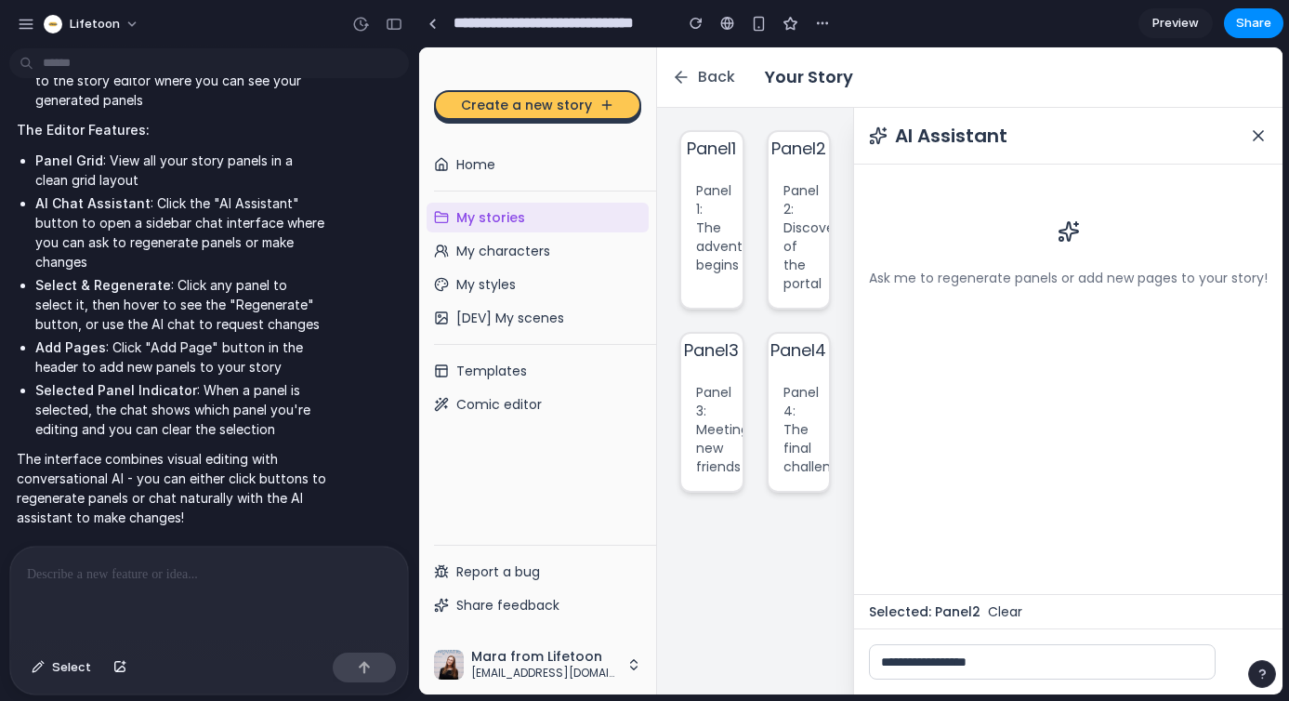
click at [1249, 138] on icon at bounding box center [1258, 135] width 19 height 19
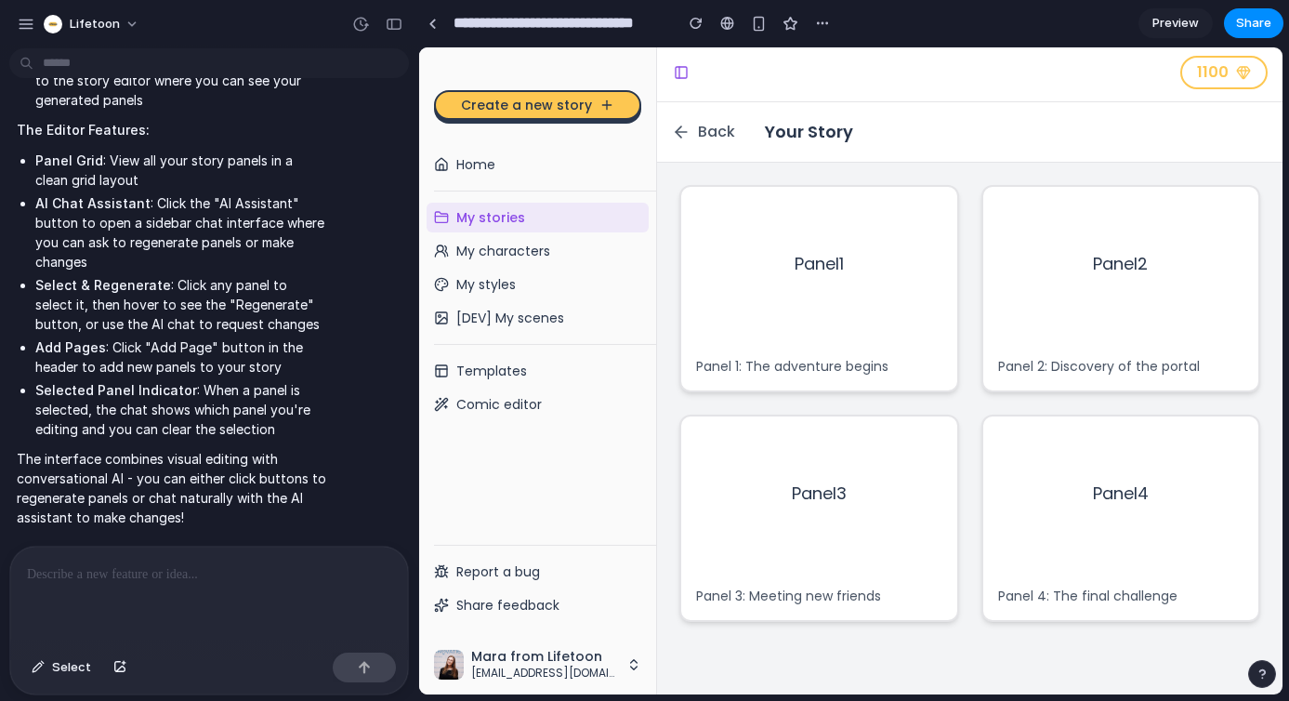
scroll to position [0, 0]
click at [206, 576] on p at bounding box center [205, 574] width 357 height 22
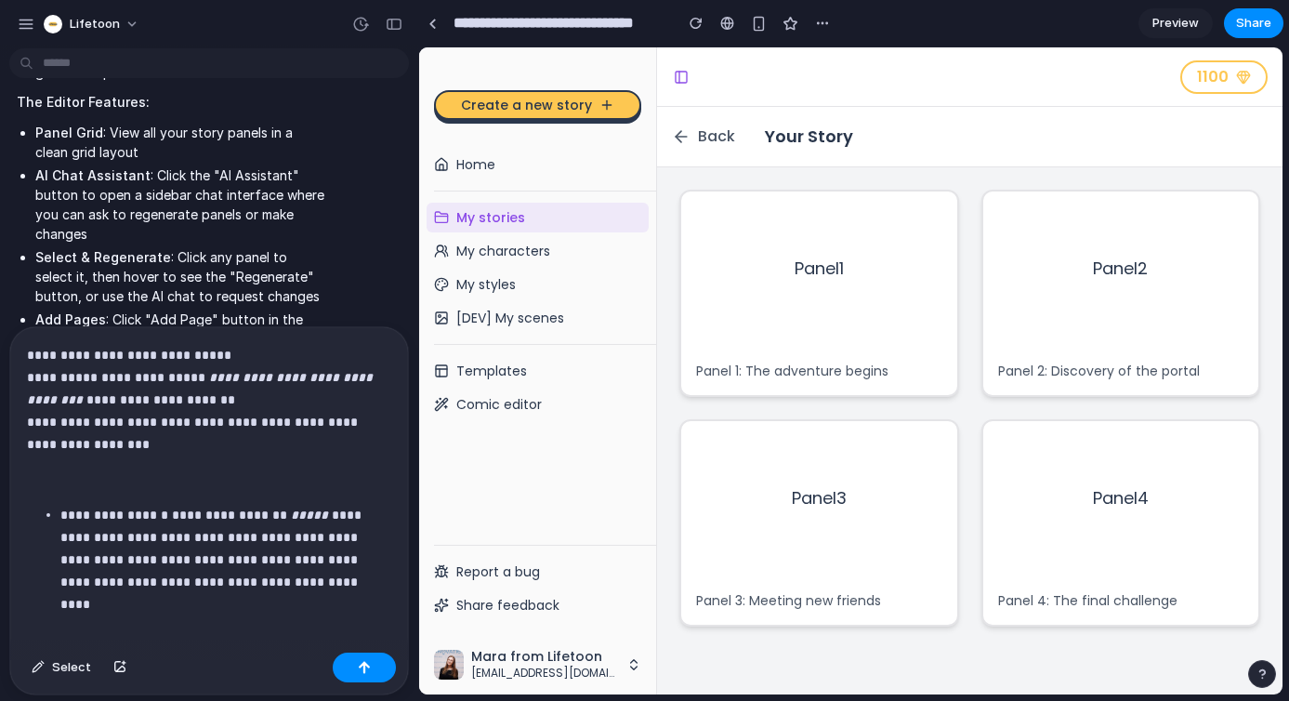
click at [144, 477] on p at bounding box center [205, 479] width 357 height 22
click at [59, 506] on ul "**********" at bounding box center [209, 548] width 364 height 89
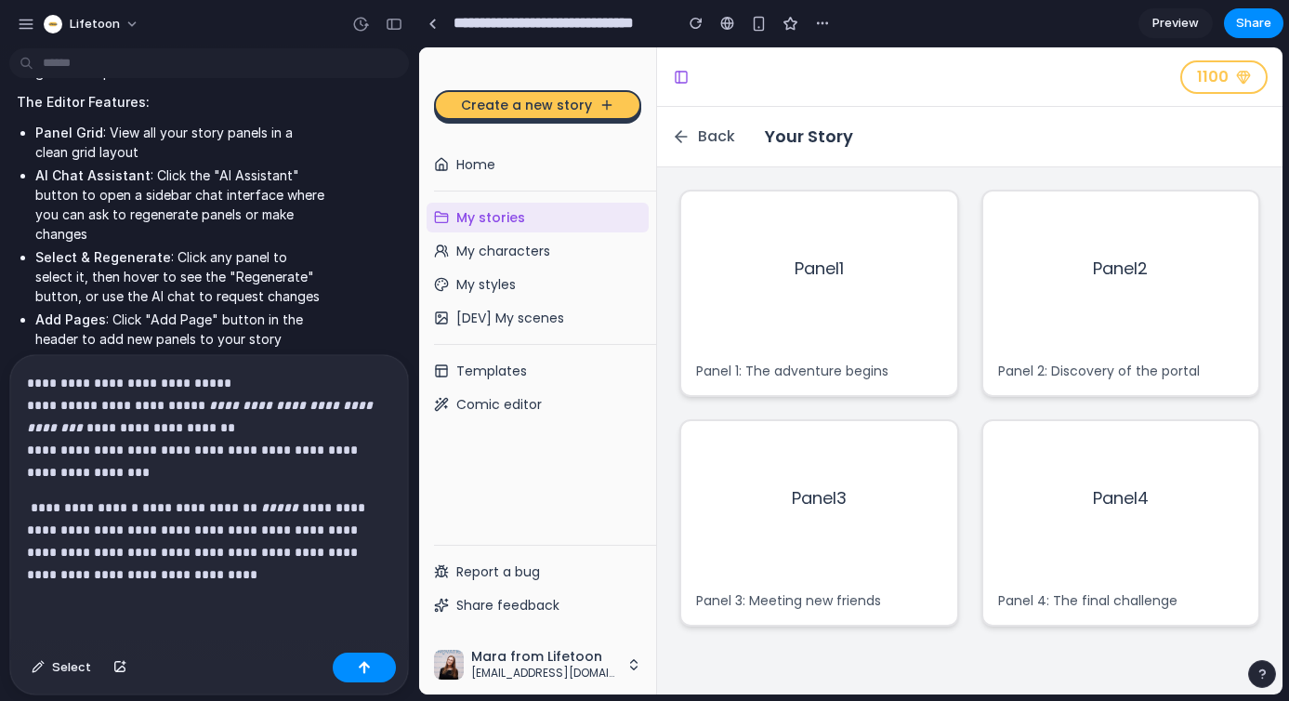
click at [172, 372] on p "**********" at bounding box center [205, 428] width 357 height 112
drag, startPoint x: 168, startPoint y: 374, endPoint x: 221, endPoint y: 349, distance: 58.2
click at [168, 374] on p "**********" at bounding box center [205, 428] width 357 height 112
click at [243, 577] on div "**********" at bounding box center [209, 500] width 398 height 290
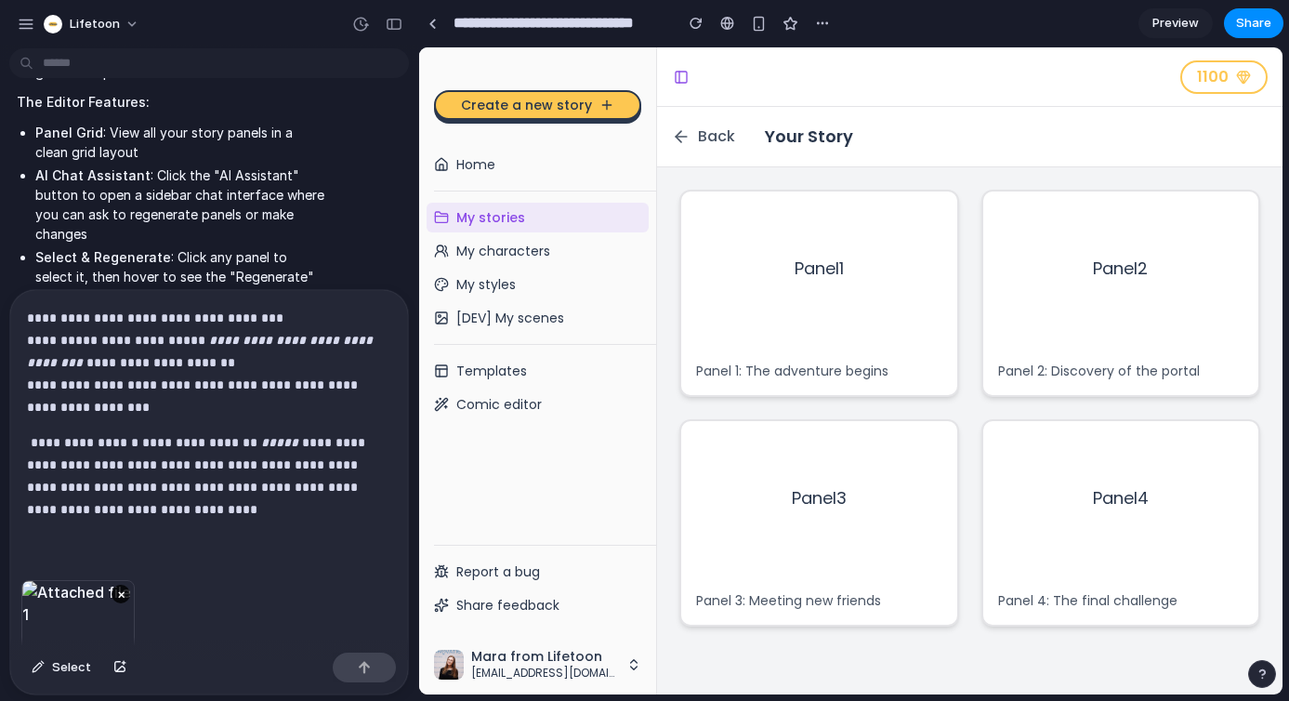
click at [264, 308] on p "**********" at bounding box center [205, 363] width 357 height 112
click at [203, 535] on div "**********" at bounding box center [209, 435] width 398 height 290
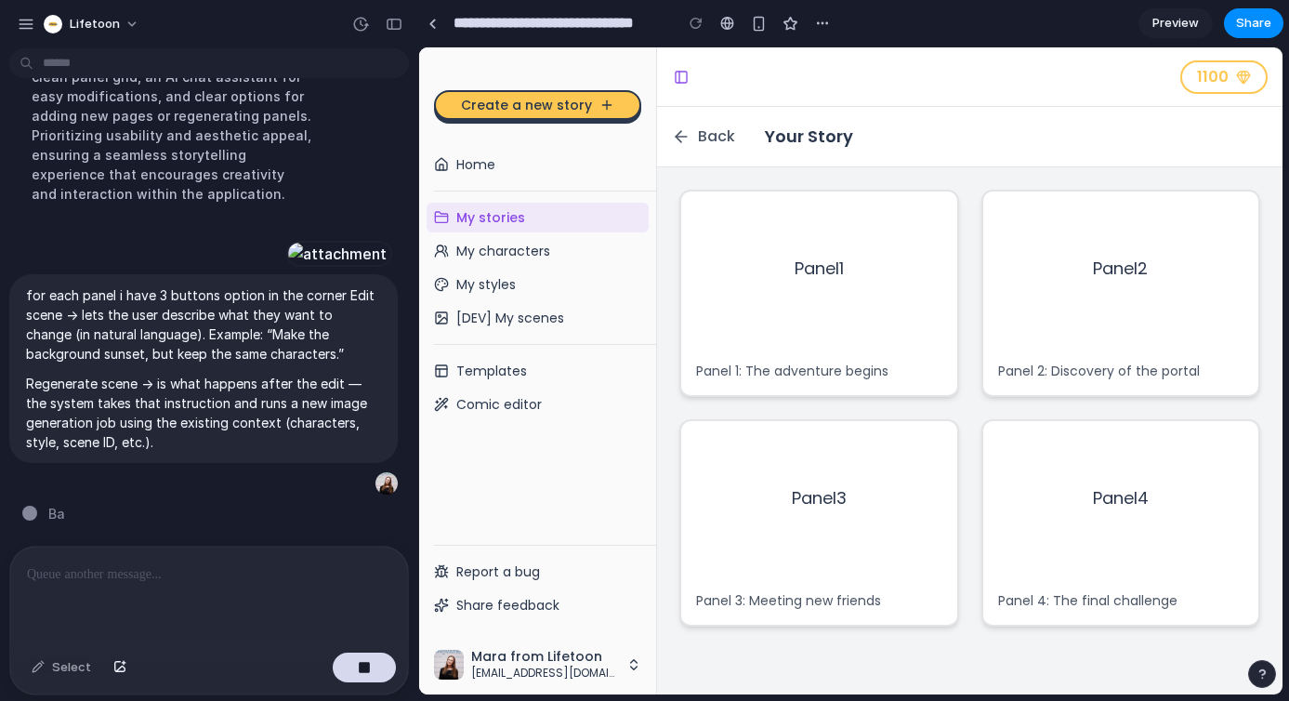
scroll to position [3145, 0]
click at [252, 350] on p "for each panel i have 3 buttons option in the corner Edit scene → lets the user…" at bounding box center [203, 324] width 355 height 78
click at [348, 480] on div "button" at bounding box center [355, 483] width 15 height 15
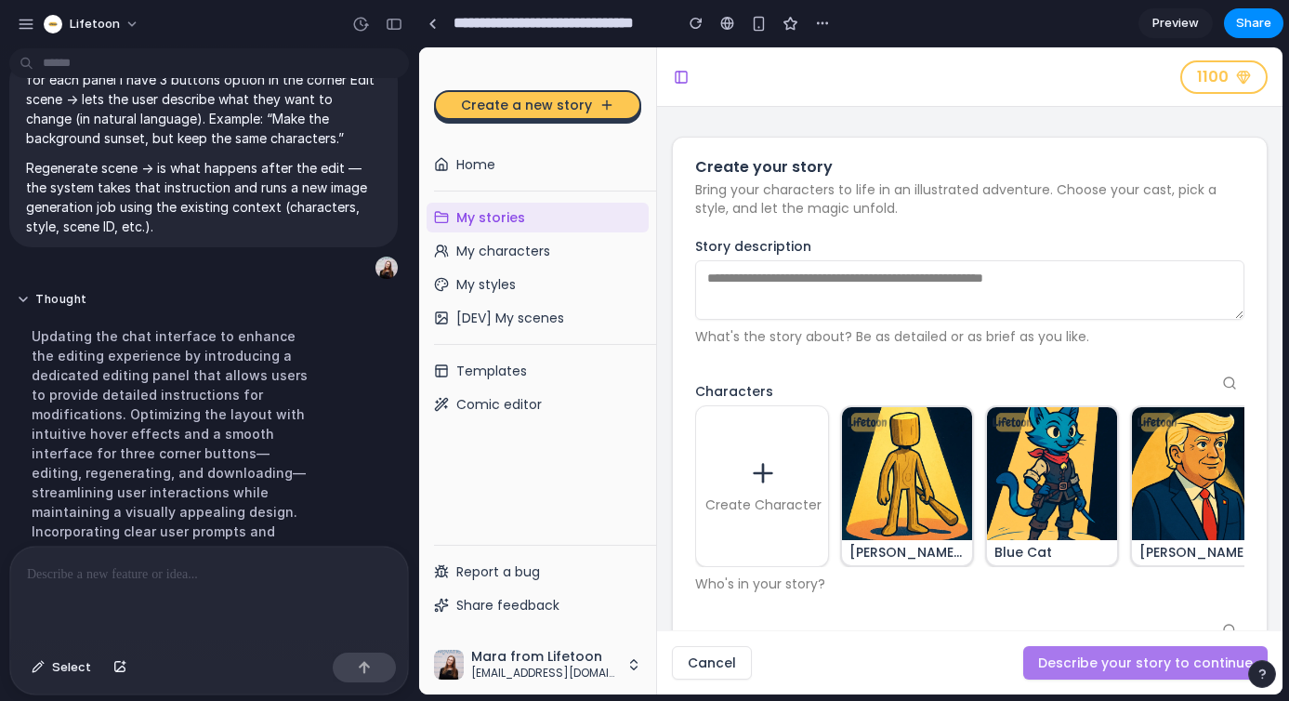
scroll to position [4018, 0]
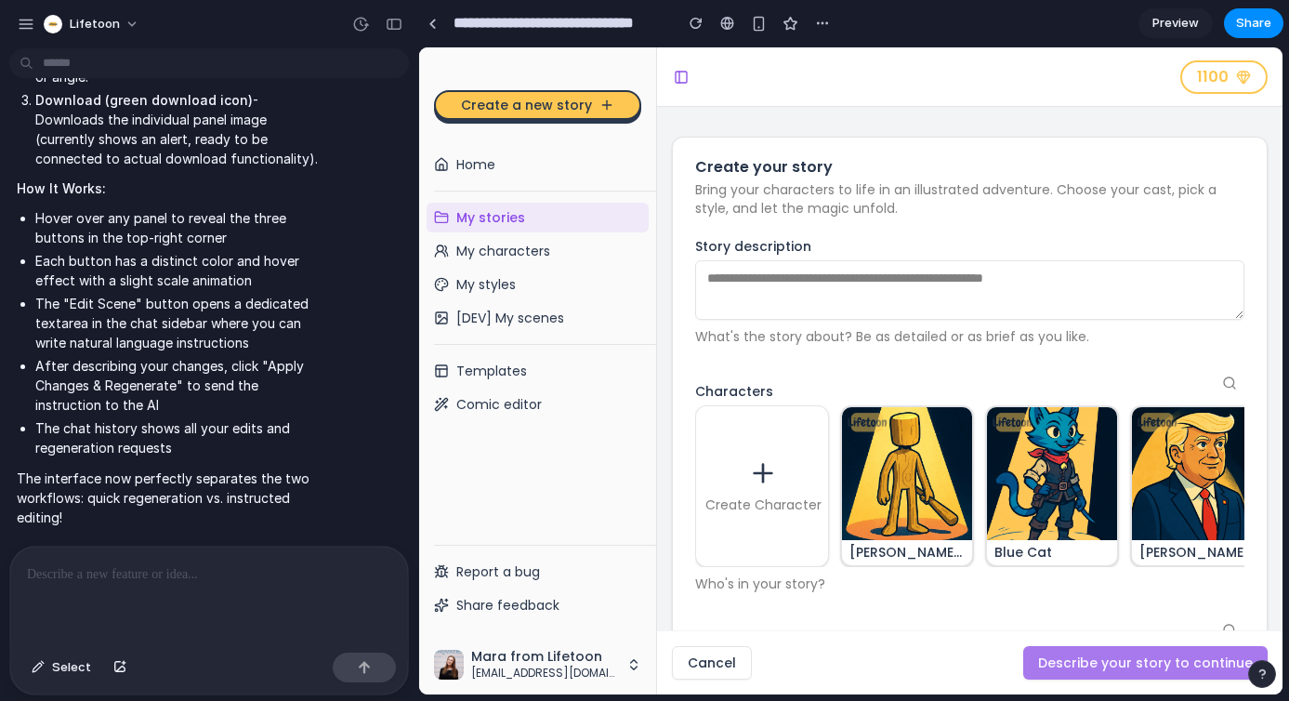
click at [955, 467] on img at bounding box center [908, 473] width 134 height 134
drag, startPoint x: 912, startPoint y: 477, endPoint x: 911, endPoint y: 408, distance: 68.8
click at [912, 477] on img at bounding box center [908, 473] width 134 height 134
click at [900, 267] on textarea "Story description" at bounding box center [969, 289] width 549 height 59
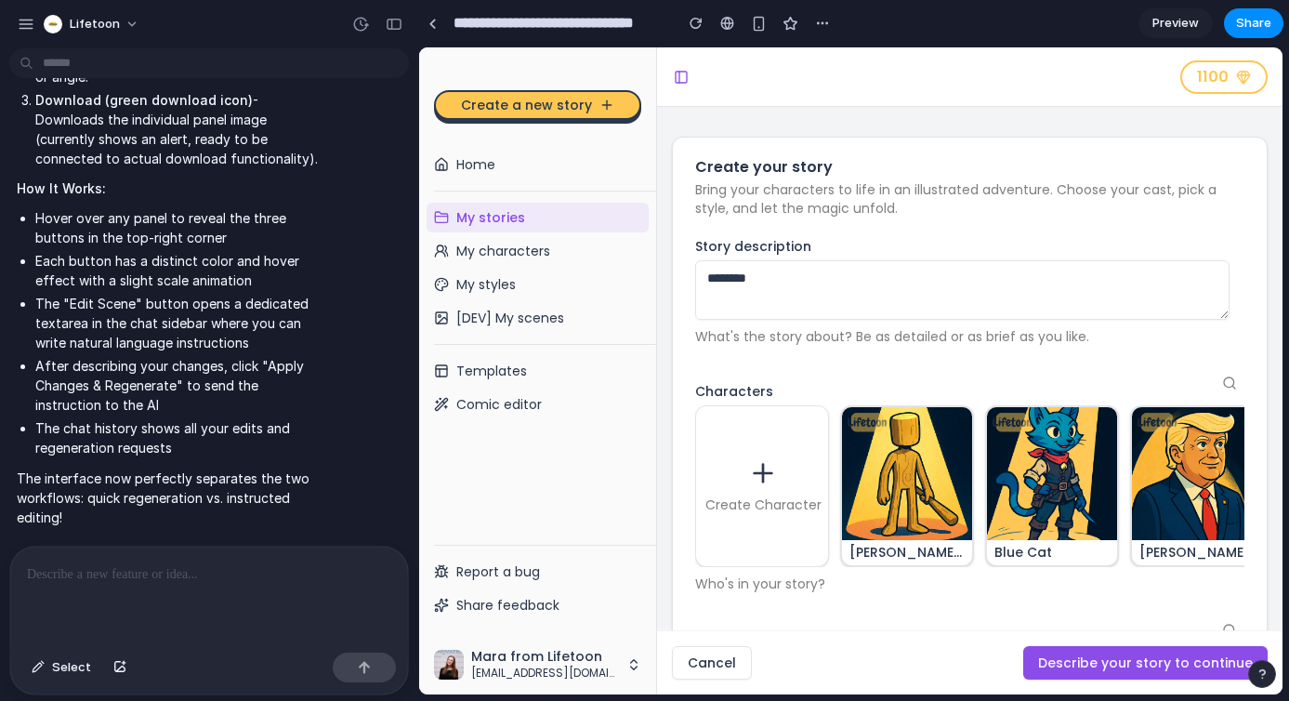
type textarea "********"
click at [1101, 667] on button "Describe your story to continue" at bounding box center [1145, 662] width 244 height 33
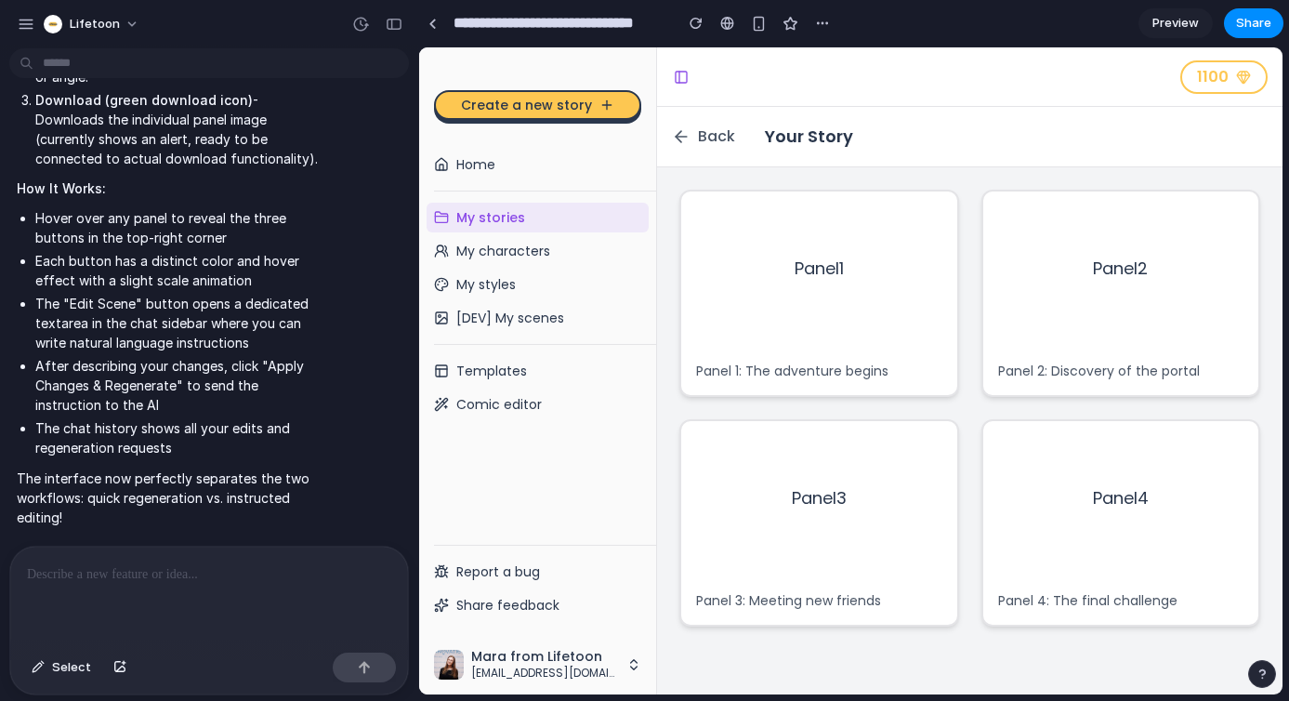
click at [849, 362] on p "Panel 1: The adventure begins" at bounding box center [819, 371] width 246 height 19
click at [812, 318] on div "Panel 1" at bounding box center [819, 268] width 276 height 155
click at [884, 258] on div "Panel 1" at bounding box center [819, 268] width 276 height 155
drag, startPoint x: 1139, startPoint y: 263, endPoint x: 1154, endPoint y: 256, distance: 16.6
click at [1147, 260] on div "Panel 2" at bounding box center [1121, 268] width 276 height 155
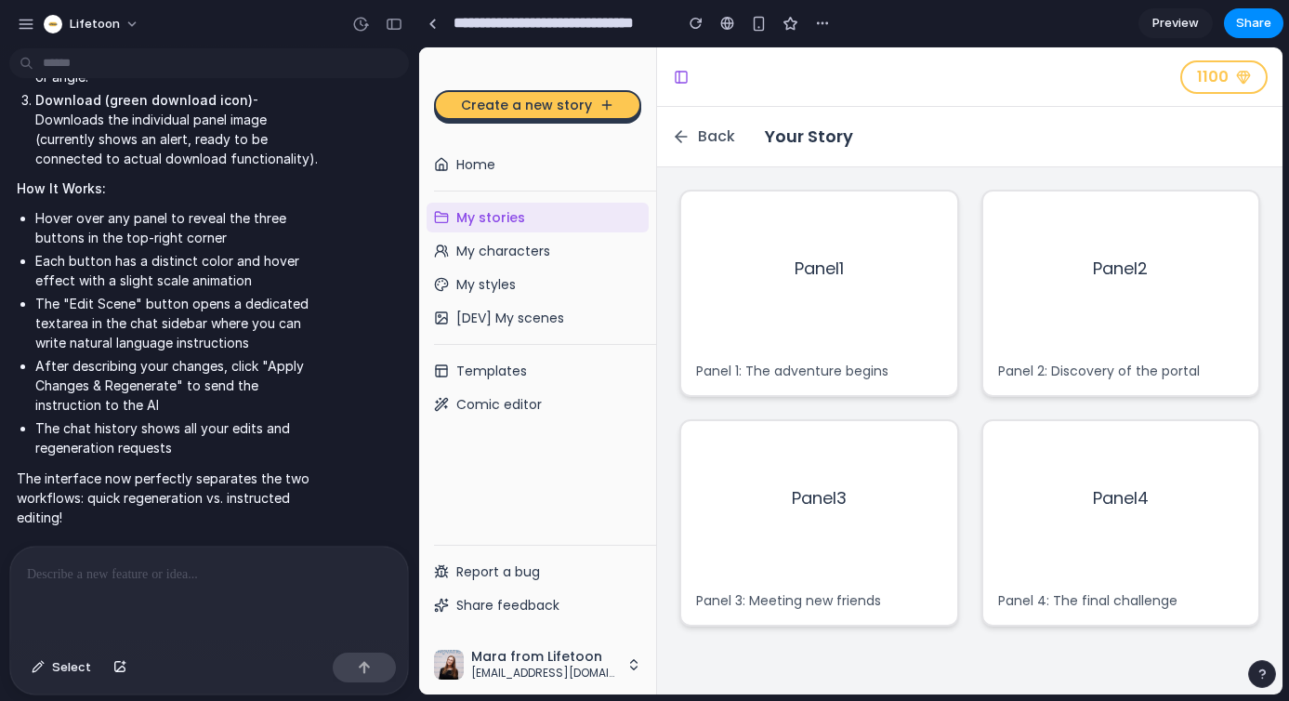
drag, startPoint x: 1185, startPoint y: 247, endPoint x: 1188, endPoint y: 311, distance: 64.2
click at [1185, 251] on div "Panel 2" at bounding box center [1121, 268] width 276 height 155
click at [1188, 313] on div "Panel 2" at bounding box center [1121, 268] width 276 height 155
click at [1153, 455] on div "Panel 4" at bounding box center [1121, 498] width 276 height 155
click at [1211, 454] on div "Panel 4" at bounding box center [1121, 498] width 276 height 155
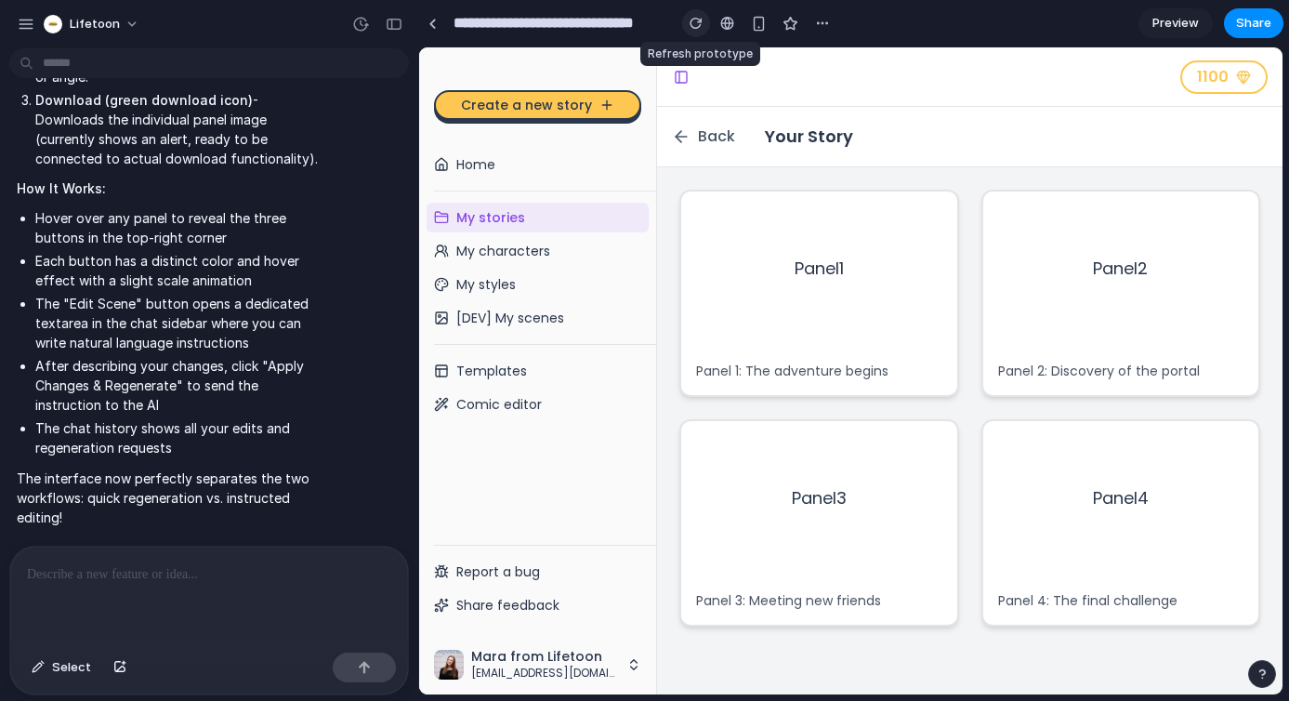
drag, startPoint x: 695, startPoint y: 26, endPoint x: 418, endPoint y: 18, distance: 277.1
click at [695, 26] on div "button" at bounding box center [696, 23] width 13 height 13
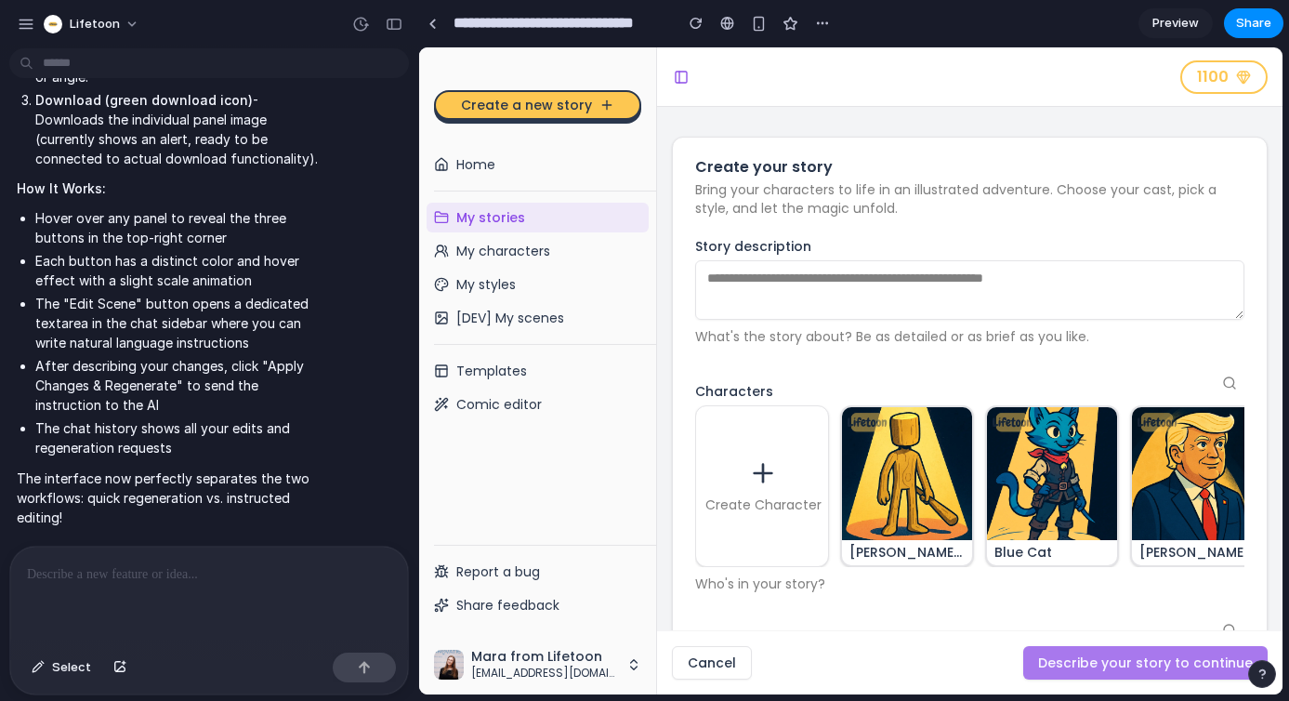
scroll to position [0, 0]
click at [888, 305] on textarea "Story description" at bounding box center [969, 289] width 549 height 59
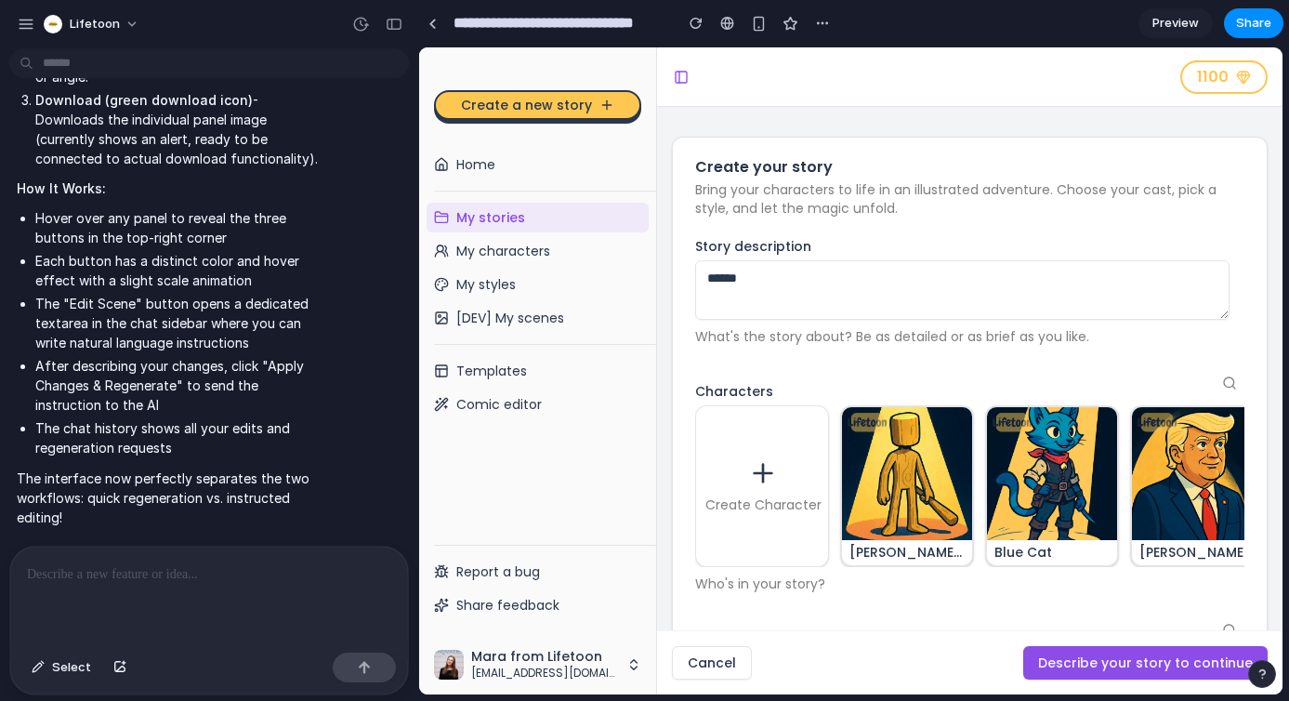
type textarea "******"
click at [967, 475] on img at bounding box center [908, 473] width 134 height 134
click at [1072, 526] on img at bounding box center [1053, 473] width 134 height 134
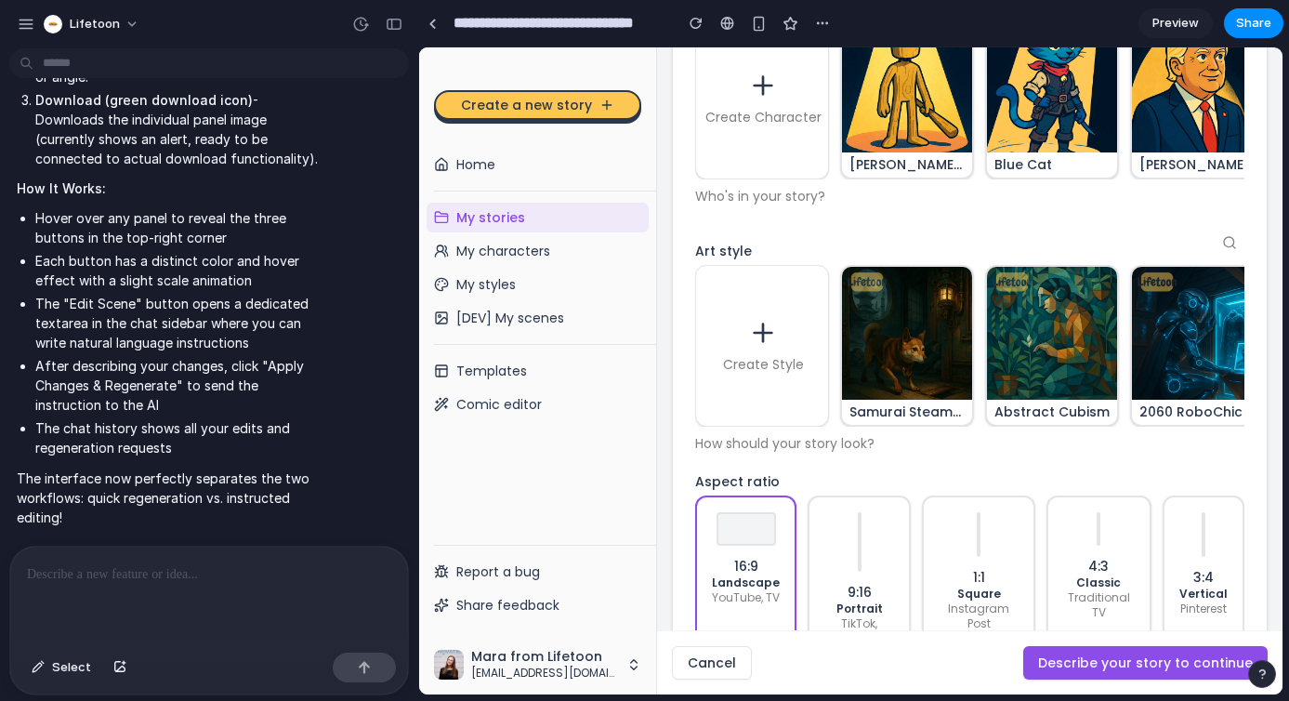
click at [1150, 665] on button "Describe your story to continue" at bounding box center [1145, 662] width 244 height 33
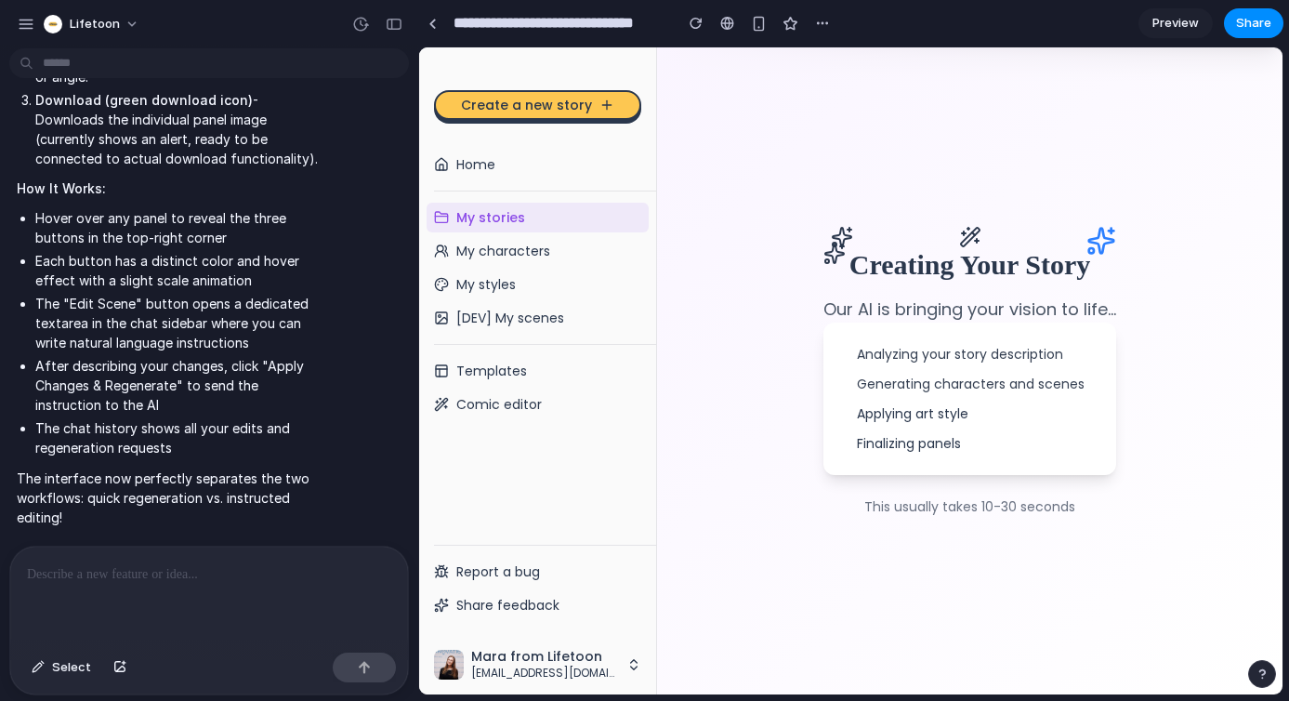
scroll to position [59, 0]
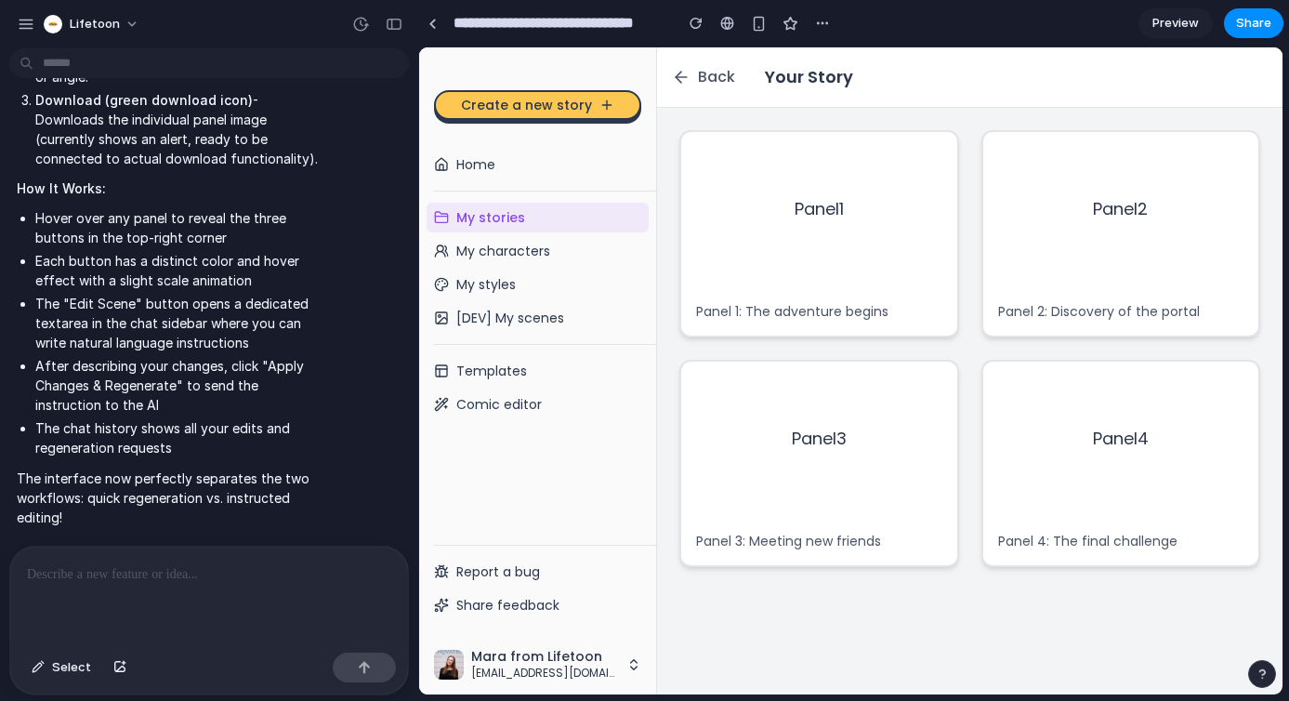
click at [805, 204] on span "Panel 1" at bounding box center [819, 209] width 49 height 26
drag, startPoint x: 893, startPoint y: 192, endPoint x: 864, endPoint y: 317, distance: 127.8
click at [893, 192] on div "Panel 1" at bounding box center [819, 209] width 276 height 155
click at [864, 318] on div "Panel 1: The adventure begins" at bounding box center [819, 311] width 276 height 48
click at [862, 317] on div "Panel 1: The adventure begins" at bounding box center [819, 311] width 276 height 48
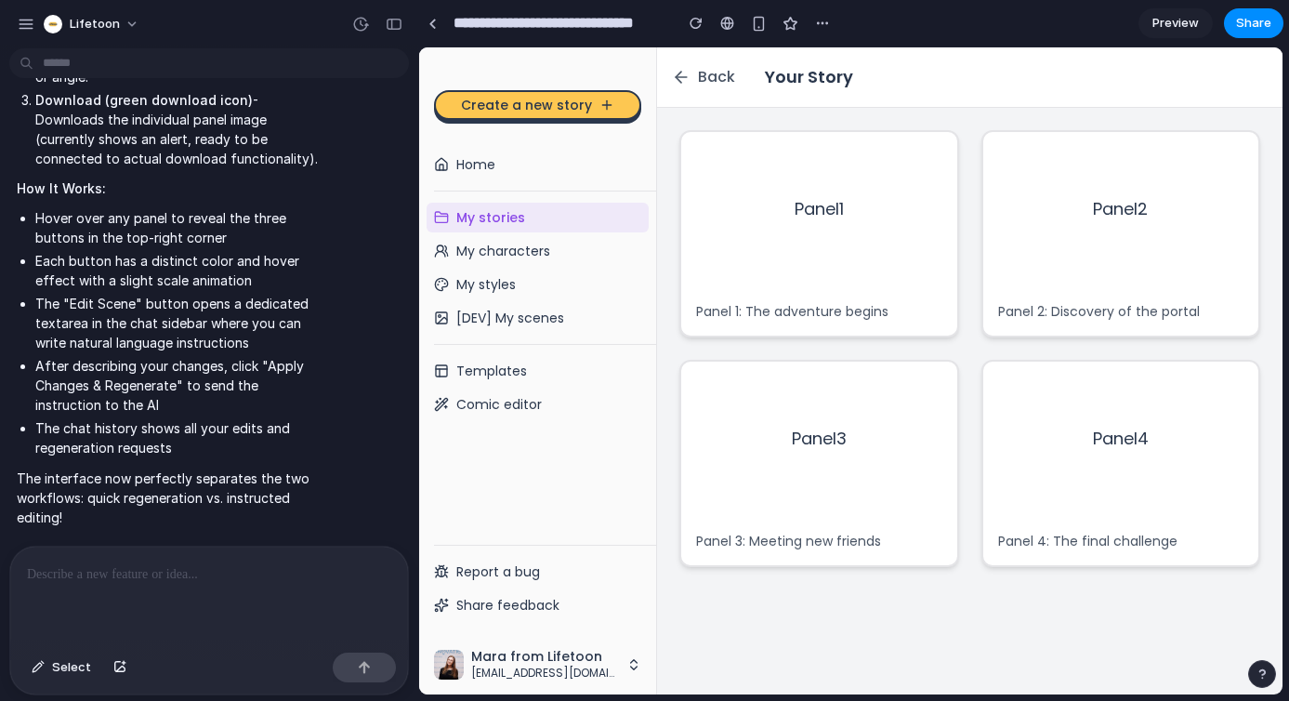
click at [862, 317] on div "Panel 1: The adventure begins" at bounding box center [819, 311] width 276 height 48
click at [865, 425] on div "Panel 3" at bounding box center [819, 439] width 276 height 155
click at [835, 517] on div "Panel 3: Meeting new friends" at bounding box center [819, 541] width 276 height 48
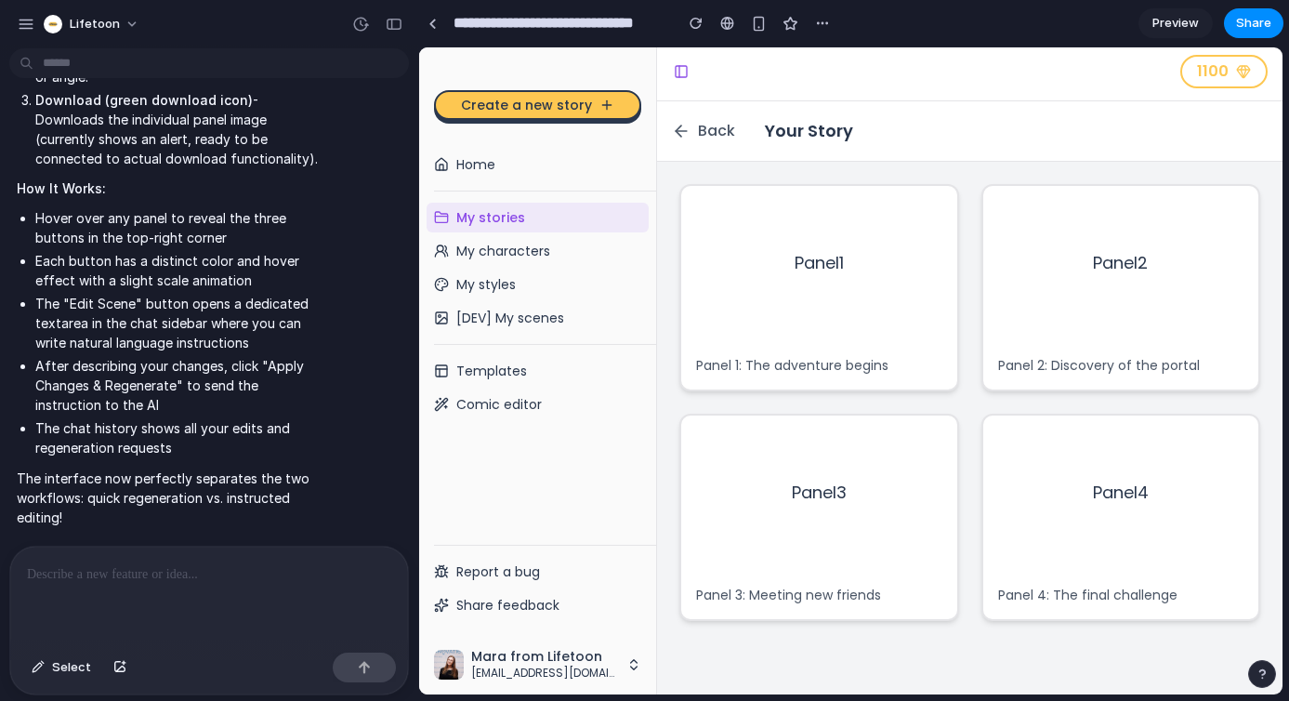
scroll to position [0, 0]
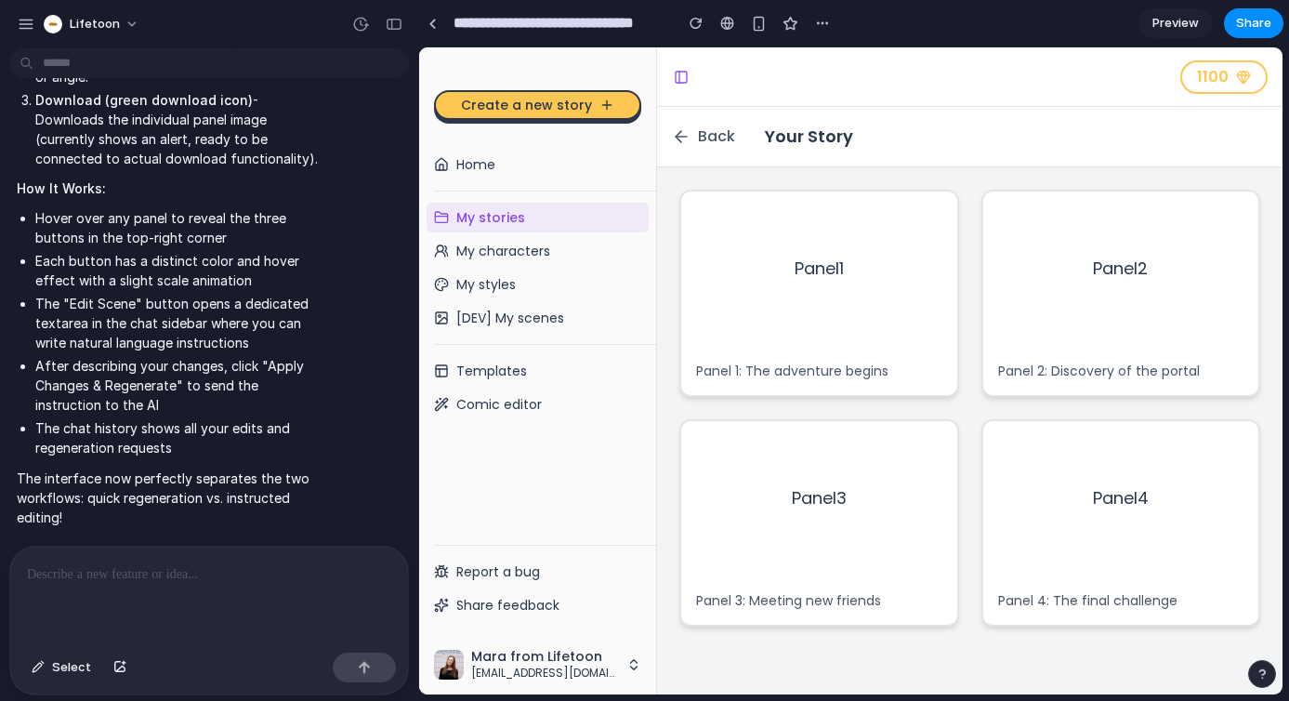
click at [1180, 268] on div "Panel 2" at bounding box center [1121, 268] width 276 height 155
click at [1208, 219] on div "Panel 2" at bounding box center [1121, 268] width 276 height 155
click at [1232, 208] on icon at bounding box center [1241, 217] width 19 height 19
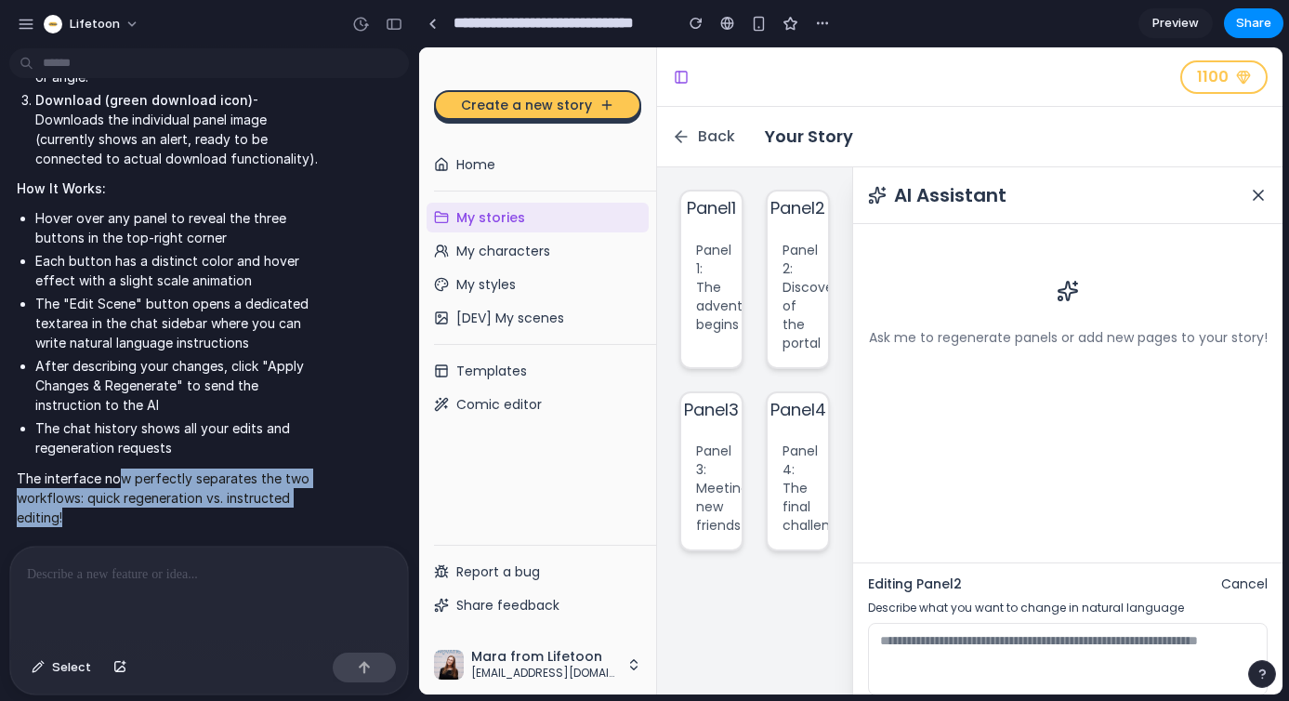
drag, startPoint x: 117, startPoint y: 475, endPoint x: 264, endPoint y: 502, distance: 149.3
click at [264, 502] on p "The interface now perfectly separates the two workflows: quick regeneration vs.…" at bounding box center [172, 497] width 310 height 59
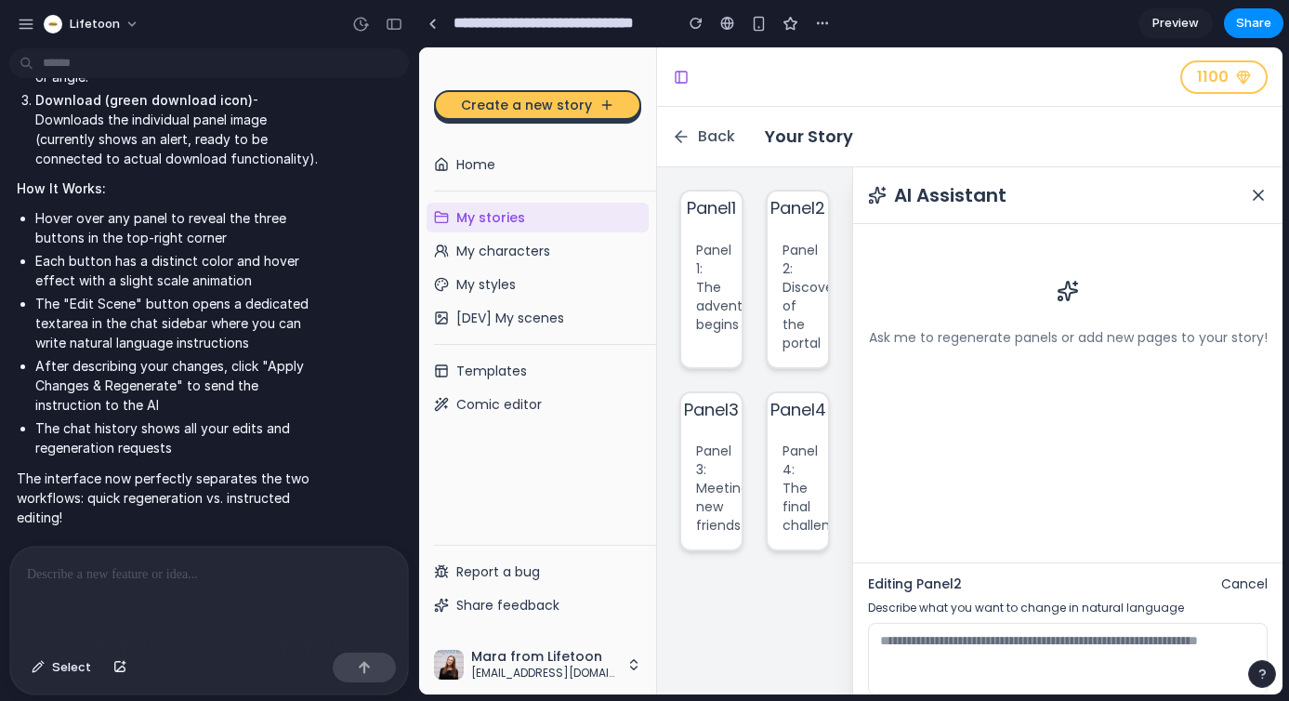
click at [219, 313] on li "The "Edit Scene" button opens a dedicated textarea in the chat sidebar where yo…" at bounding box center [181, 323] width 292 height 59
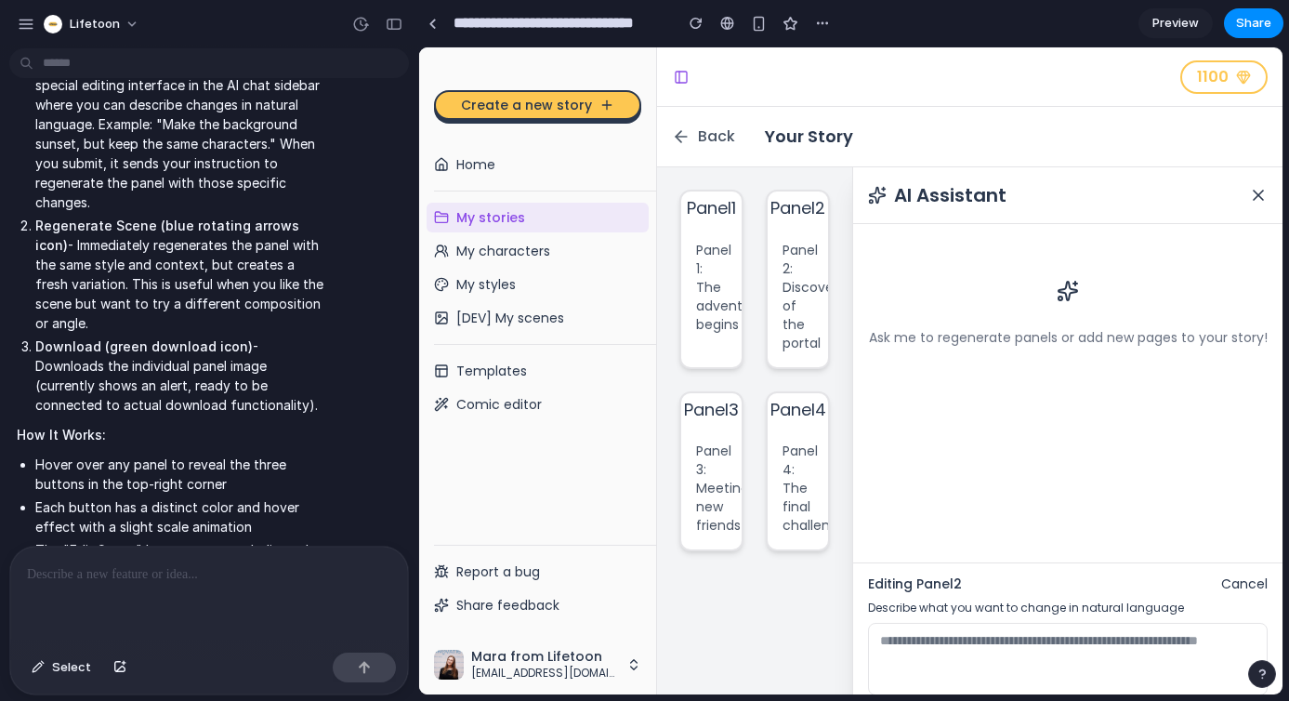
scroll to position [3576, 0]
click at [1249, 194] on icon at bounding box center [1258, 195] width 19 height 19
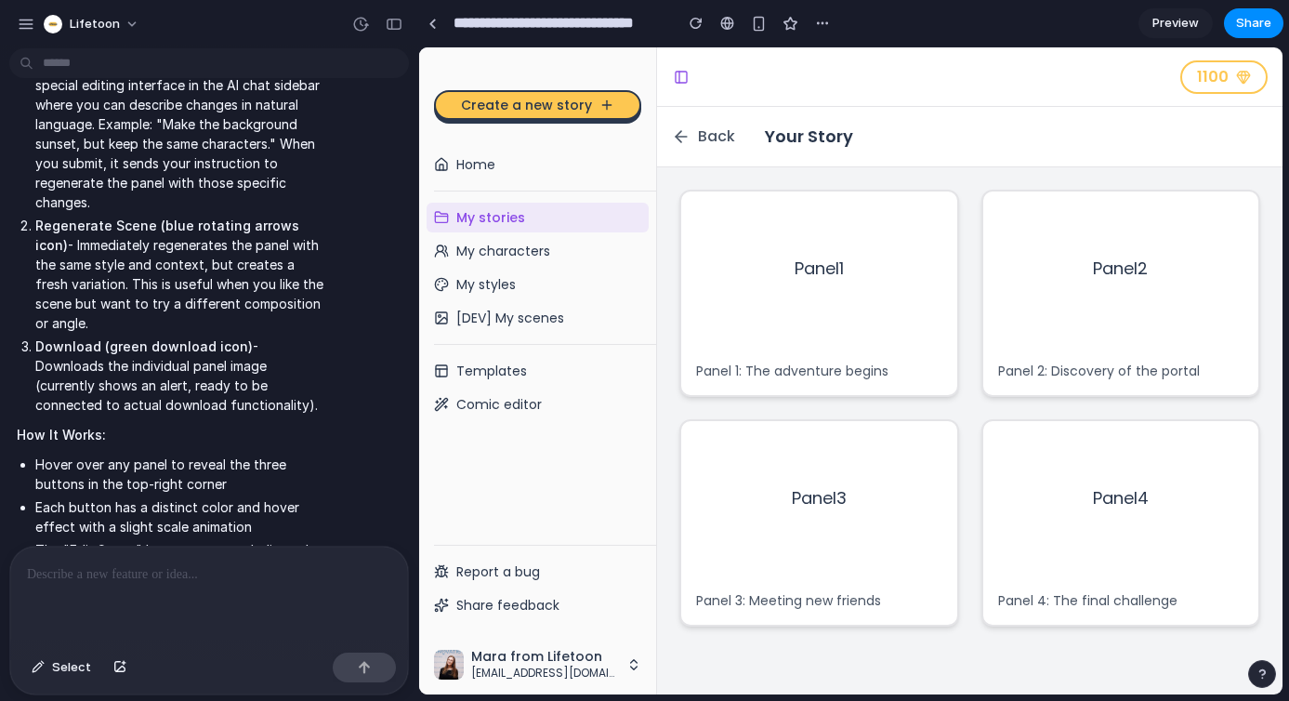
click at [1195, 229] on div "Panel 2" at bounding box center [1121, 268] width 276 height 155
click at [1112, 370] on p "Panel 2: Discovery of the portal" at bounding box center [1121, 371] width 246 height 19
click at [1139, 370] on p "Panel 2: Discovery of the portal" at bounding box center [1121, 371] width 246 height 19
click at [1095, 528] on div "Panel 4" at bounding box center [1121, 498] width 276 height 155
click at [1047, 597] on p "Panel 4: The final challenge" at bounding box center [1121, 600] width 246 height 19
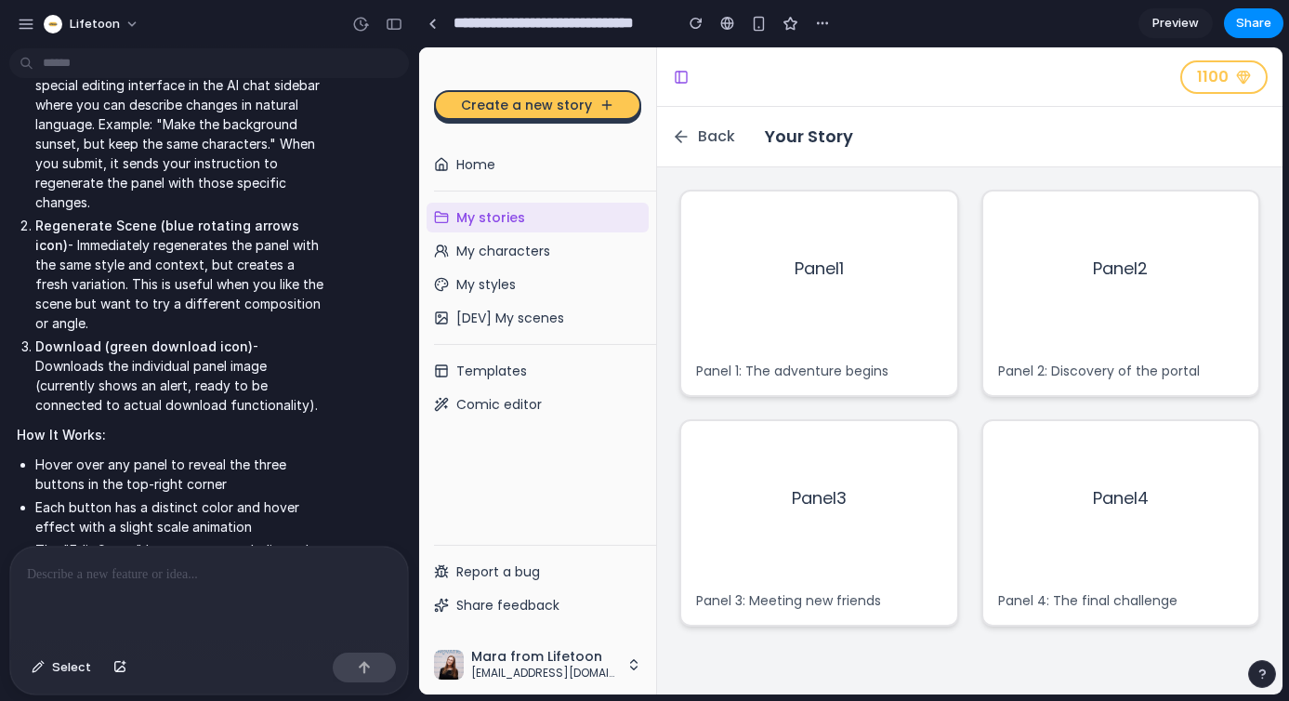
click at [818, 547] on div "Panel 3" at bounding box center [819, 498] width 276 height 155
click at [813, 597] on p "Panel 3: Meeting new friends" at bounding box center [819, 600] width 246 height 19
click at [739, 512] on div "Panel 3" at bounding box center [819, 498] width 276 height 155
click at [835, 487] on span "Panel 3" at bounding box center [819, 498] width 55 height 26
click at [539, 318] on span "[DEV] My scenes" at bounding box center [510, 318] width 108 height 19
